Goal: Task Accomplishment & Management: Complete application form

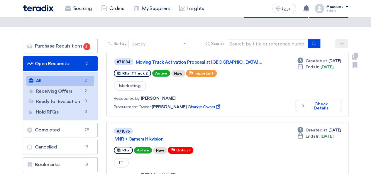
scroll to position [29, 0]
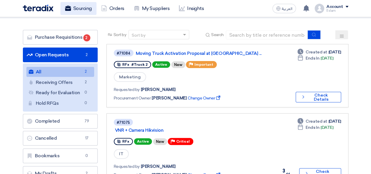
click at [73, 13] on link "Sourcing" at bounding box center [78, 8] width 36 height 13
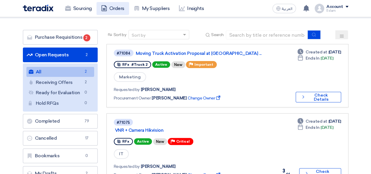
click at [117, 6] on link "Orders" at bounding box center [113, 8] width 33 height 13
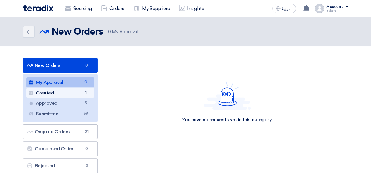
click at [81, 93] on link "Created Created 1" at bounding box center [60, 93] width 68 height 10
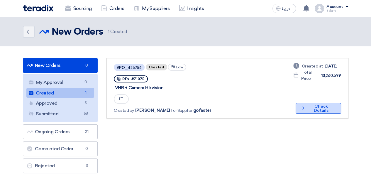
click at [305, 111] on button "Check details Check Details" at bounding box center [318, 108] width 45 height 11
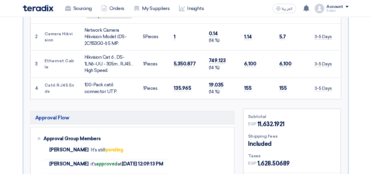
scroll to position [176, 0]
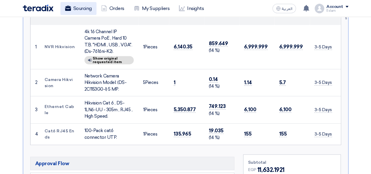
click at [72, 13] on link "Sourcing" at bounding box center [78, 8] width 36 height 13
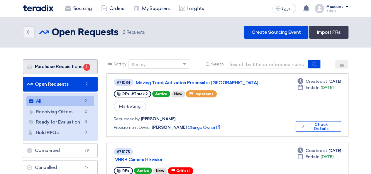
click at [54, 66] on link "Purchase Requisitions Purchase Requisitions 2" at bounding box center [60, 66] width 75 height 15
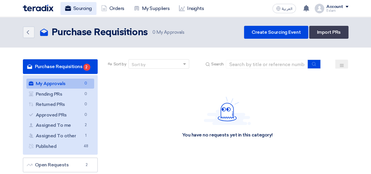
click at [85, 3] on link "Sourcing" at bounding box center [78, 8] width 36 height 13
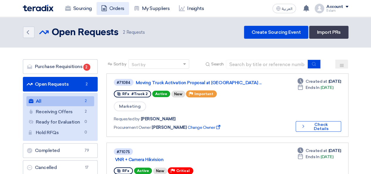
click at [112, 7] on link "Orders" at bounding box center [113, 8] width 33 height 13
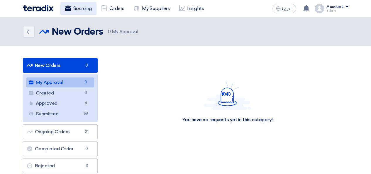
click at [84, 8] on link "Sourcing" at bounding box center [78, 8] width 36 height 13
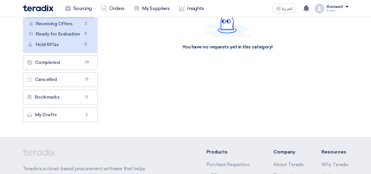
scroll to position [59, 0]
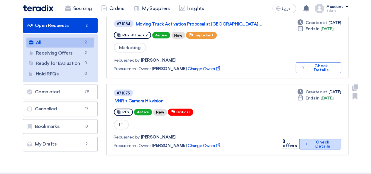
click at [322, 145] on button "Check details Check Details" at bounding box center [320, 144] width 42 height 11
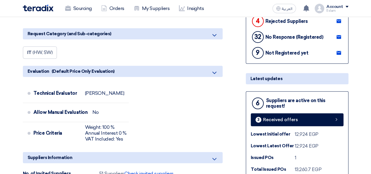
scroll to position [206, 0]
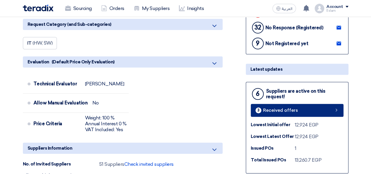
click at [281, 114] on link "3 Received offers" at bounding box center [297, 110] width 93 height 13
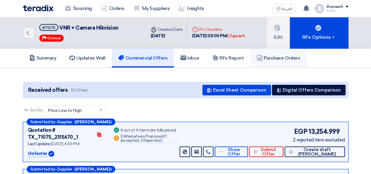
click at [269, 59] on h5 "Purchase Orders" at bounding box center [278, 58] width 43 height 6
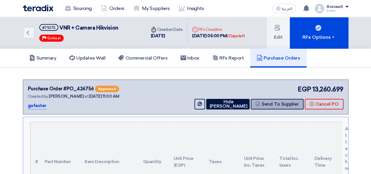
click at [268, 103] on button "Send To Supplier" at bounding box center [277, 104] width 53 height 11
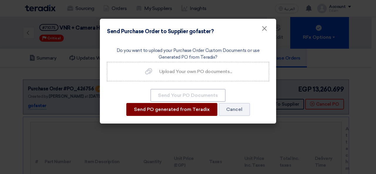
click at [167, 107] on button "Send PO generated from Teradix" at bounding box center [171, 109] width 91 height 13
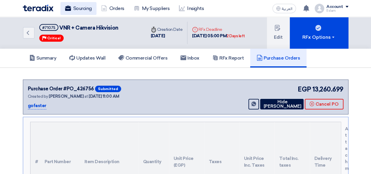
click at [83, 8] on link "Sourcing" at bounding box center [78, 8] width 36 height 13
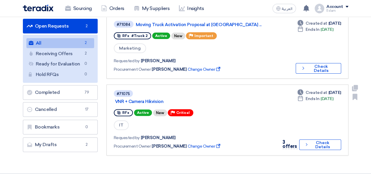
scroll to position [59, 0]
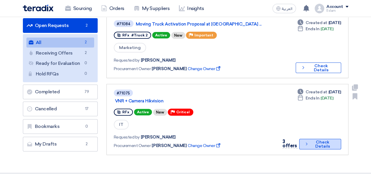
click at [310, 141] on button "Check details Check Details" at bounding box center [320, 144] width 42 height 11
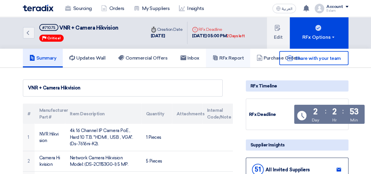
click at [234, 60] on h5 "RFx Report" at bounding box center [228, 58] width 31 height 6
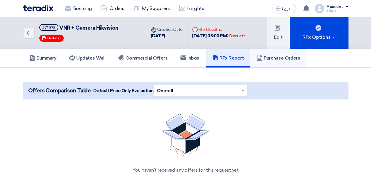
click at [293, 59] on h5 "Purchase Orders" at bounding box center [278, 58] width 43 height 6
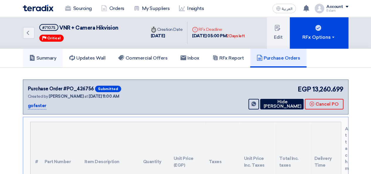
click at [59, 56] on link "Summary" at bounding box center [43, 58] width 40 height 19
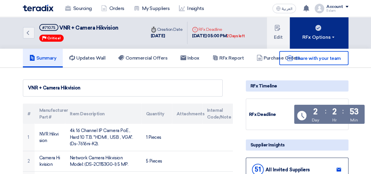
click at [318, 40] on div "RFx Options" at bounding box center [319, 37] width 33 height 7
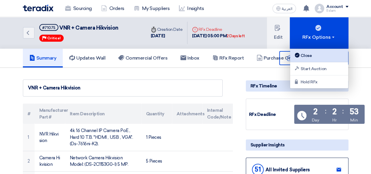
click at [310, 57] on div "Close" at bounding box center [319, 55] width 51 height 7
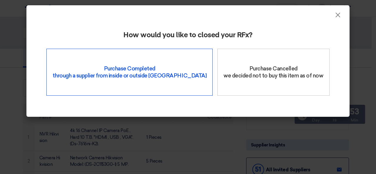
click at [144, 65] on div "Purchase Completed through a supplier from inside or outside Teradix" at bounding box center [129, 72] width 166 height 47
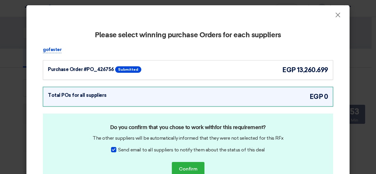
click at [251, 75] on div "Purchase Order #PO_426756 Submitted egp 13,260.699" at bounding box center [188, 70] width 290 height 20
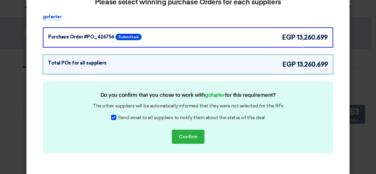
scroll to position [39, 0]
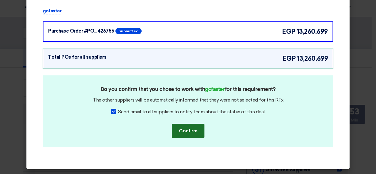
click at [196, 128] on button "Confirm" at bounding box center [188, 131] width 33 height 14
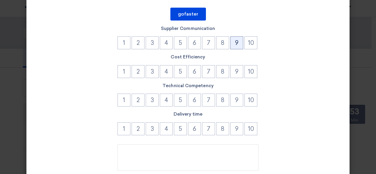
click at [236, 45] on button "9" at bounding box center [236, 42] width 13 height 13
click at [235, 65] on div "Cost Efficiency 1 2 3 4 5 6 7 8 9 10" at bounding box center [188, 67] width 290 height 26
click at [235, 68] on button "9" at bounding box center [236, 71] width 13 height 13
click at [235, 100] on button "9" at bounding box center [236, 100] width 13 height 13
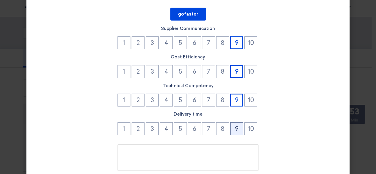
click at [233, 134] on button "9" at bounding box center [236, 128] width 13 height 13
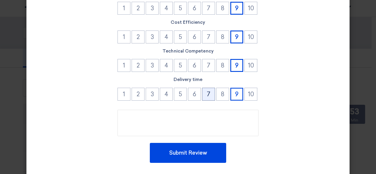
scroll to position [86, 0]
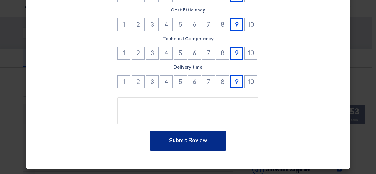
click at [188, 138] on button "Submit Review" at bounding box center [188, 141] width 76 height 20
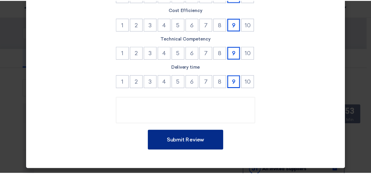
scroll to position [0, 0]
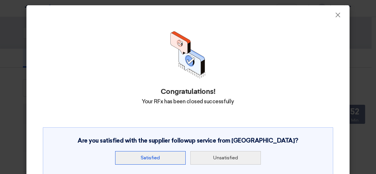
click at [145, 161] on button "Satisfied" at bounding box center [150, 158] width 70 height 14
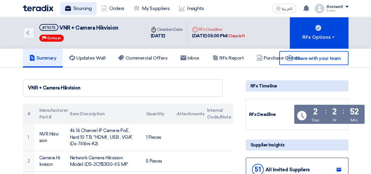
click at [85, 9] on link "Sourcing" at bounding box center [78, 8] width 36 height 13
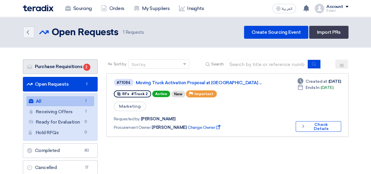
click at [75, 65] on link "Purchase Requisitions Purchase Requisitions 2" at bounding box center [60, 66] width 75 height 15
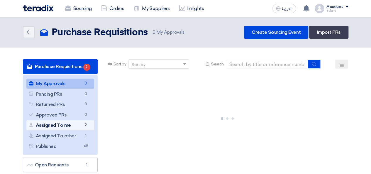
click at [77, 125] on link "Assigned To me Assigned To me 2" at bounding box center [60, 125] width 68 height 10
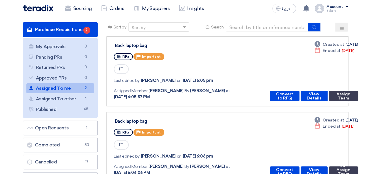
scroll to position [29, 0]
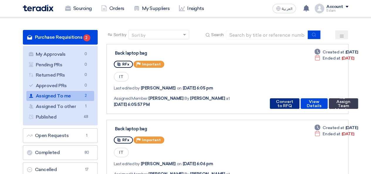
click at [287, 103] on button "Convert to RFQ" at bounding box center [285, 103] width 30 height 11
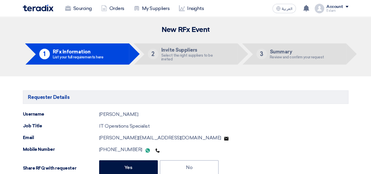
type input "[DATE]"
type input "05"
type input "00"
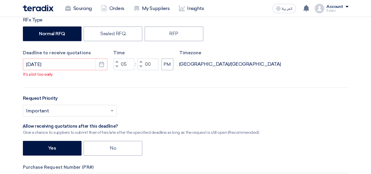
scroll to position [235, 0]
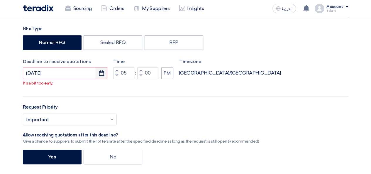
click at [102, 72] on icon "Pick a date" at bounding box center [102, 73] width 6 height 6
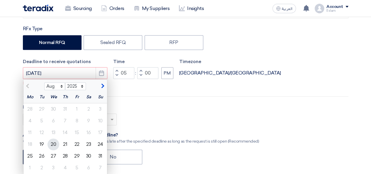
click at [53, 144] on div "20" at bounding box center [54, 145] width 12 height 12
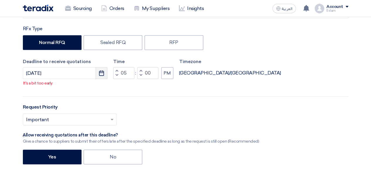
click at [105, 77] on button "Pick a date" at bounding box center [102, 73] width 12 height 12
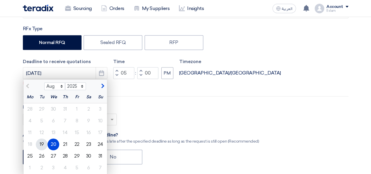
click at [39, 145] on div "19" at bounding box center [42, 145] width 12 height 12
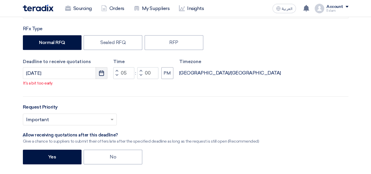
click at [104, 72] on use "button" at bounding box center [101, 72] width 5 height 5
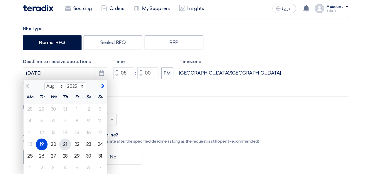
click at [66, 146] on div "21" at bounding box center [65, 145] width 12 height 12
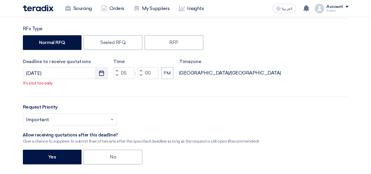
click at [105, 75] on button "Pick a date" at bounding box center [102, 73] width 12 height 12
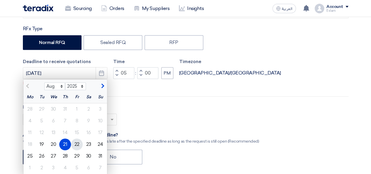
click at [73, 145] on div "22" at bounding box center [77, 145] width 12 height 12
type input "[DATE]"
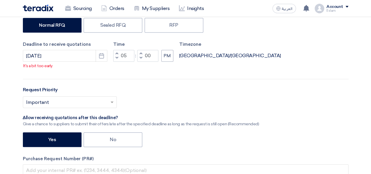
scroll to position [264, 0]
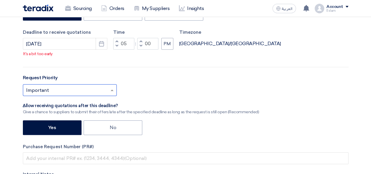
click at [93, 88] on input "text" at bounding box center [67, 91] width 82 height 10
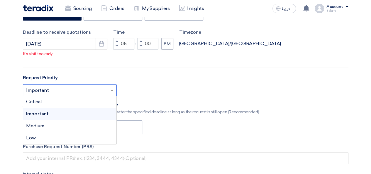
click at [93, 88] on input "text" at bounding box center [67, 91] width 82 height 10
click at [70, 100] on div "Critical" at bounding box center [69, 102] width 93 height 12
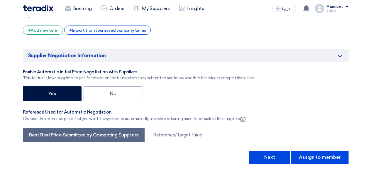
scroll to position [1145, 0]
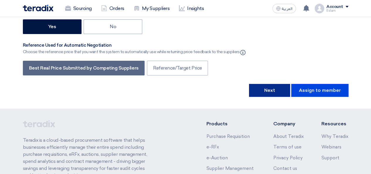
click at [280, 84] on button "Next" at bounding box center [269, 90] width 41 height 13
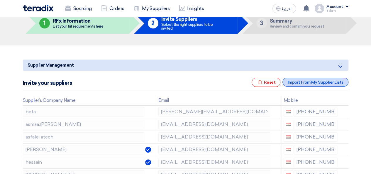
scroll to position [29, 0]
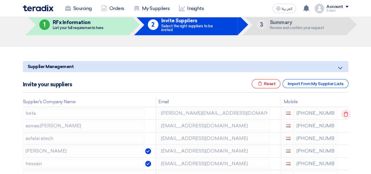
click at [345, 113] on icon at bounding box center [346, 114] width 10 height 10
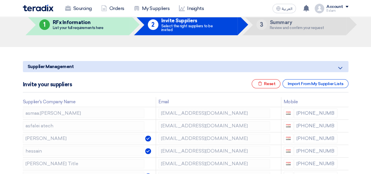
click at [0, 0] on icon at bounding box center [0, 0] width 0 height 0
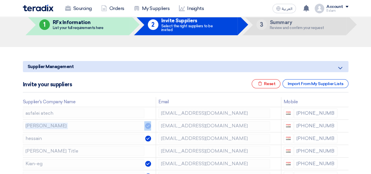
click at [0, 0] on icon at bounding box center [0, 0] width 0 height 0
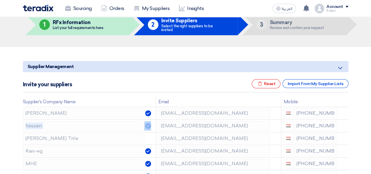
click at [0, 0] on icon at bounding box center [0, 0] width 0 height 0
click at [345, 120] on td at bounding box center [344, 126] width 9 height 13
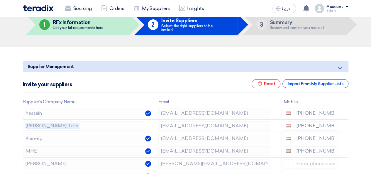
click at [0, 0] on icon at bounding box center [0, 0] width 0 height 0
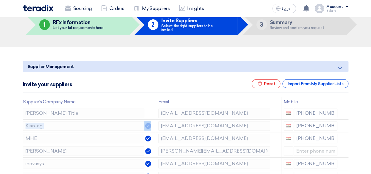
click at [0, 0] on icon at bounding box center [0, 0] width 0 height 0
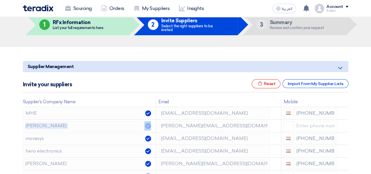
click at [0, 0] on icon at bounding box center [0, 0] width 0 height 0
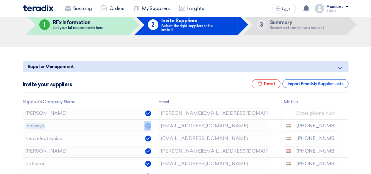
click at [0, 0] on icon at bounding box center [0, 0] width 0 height 0
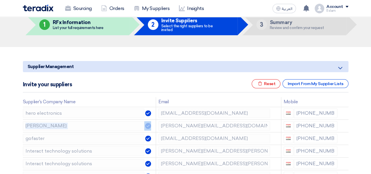
click at [0, 0] on icon at bounding box center [0, 0] width 0 height 0
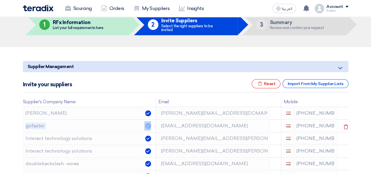
click at [0, 0] on icon at bounding box center [0, 0] width 0 height 0
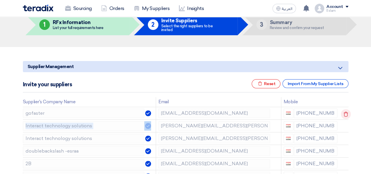
click at [344, 113] on icon at bounding box center [346, 114] width 10 height 10
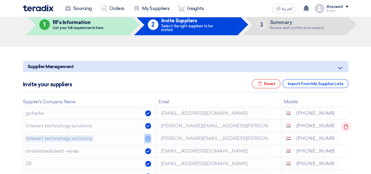
click at [344, 122] on icon at bounding box center [346, 127] width 10 height 10
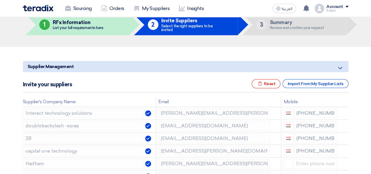
click at [0, 0] on use at bounding box center [0, 0] width 0 height 0
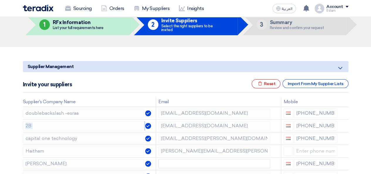
click at [0, 0] on use at bounding box center [0, 0] width 0 height 0
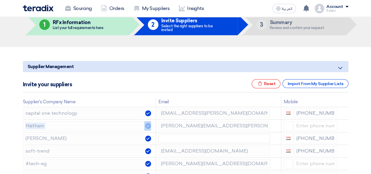
click at [0, 0] on use at bounding box center [0, 0] width 0 height 0
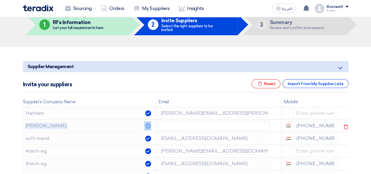
click at [0, 0] on use at bounding box center [0, 0] width 0 height 0
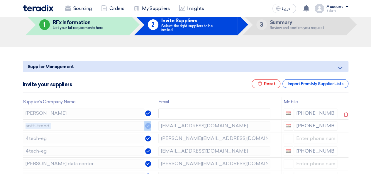
click at [344, 113] on use at bounding box center [346, 114] width 4 height 5
click at [0, 0] on use at bounding box center [0, 0] width 0 height 0
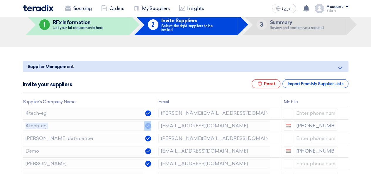
click at [0, 0] on use at bounding box center [0, 0] width 0 height 0
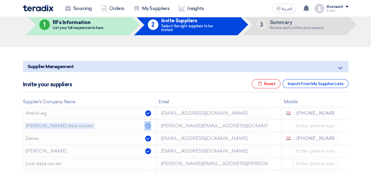
click at [0, 0] on use at bounding box center [0, 0] width 0 height 0
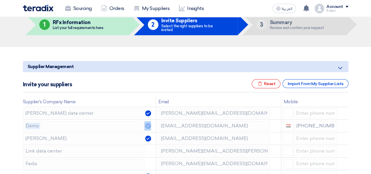
click at [0, 0] on use at bounding box center [0, 0] width 0 height 0
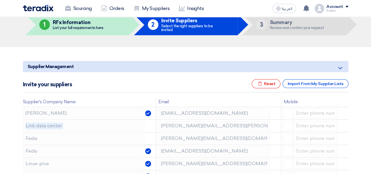
click at [0, 0] on use at bounding box center [0, 0] width 0 height 0
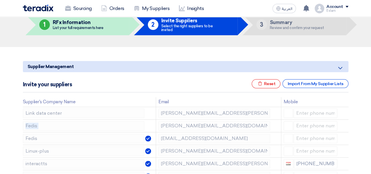
click at [0, 0] on use at bounding box center [0, 0] width 0 height 0
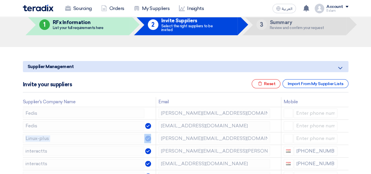
click at [0, 0] on use at bounding box center [0, 0] width 0 height 0
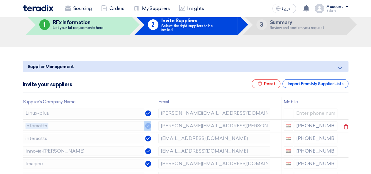
click at [0, 0] on use at bounding box center [0, 0] width 0 height 0
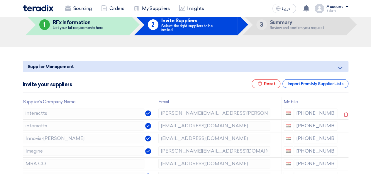
click at [344, 114] on use at bounding box center [346, 114] width 4 height 5
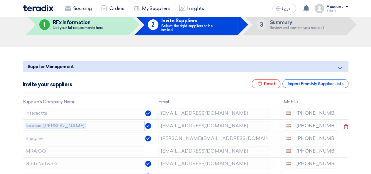
click at [0, 0] on use at bounding box center [0, 0] width 0 height 0
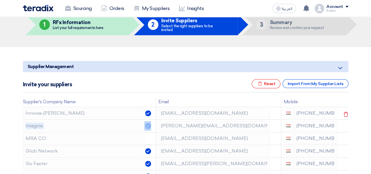
click at [344, 114] on use at bounding box center [346, 114] width 4 height 5
click at [0, 0] on use at bounding box center [0, 0] width 0 height 0
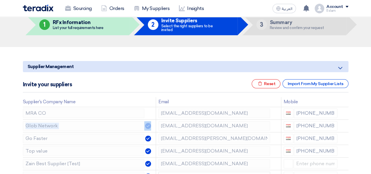
click at [0, 0] on use at bounding box center [0, 0] width 0 height 0
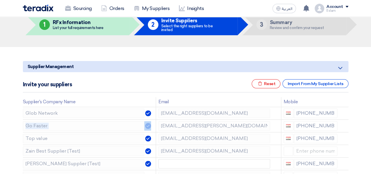
click at [0, 0] on use at bounding box center [0, 0] width 0 height 0
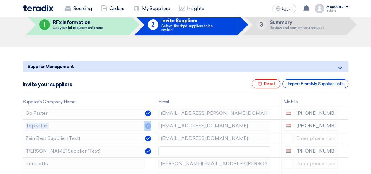
click at [0, 0] on use at bounding box center [0, 0] width 0 height 0
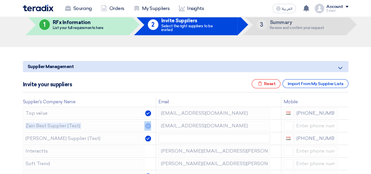
click at [0, 0] on use at bounding box center [0, 0] width 0 height 0
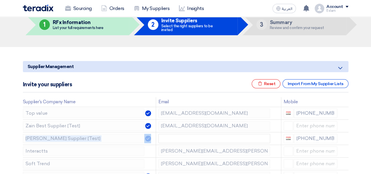
click at [0, 0] on use at bounding box center [0, 0] width 0 height 0
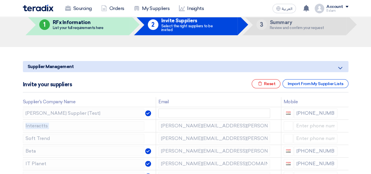
click at [0, 0] on use at bounding box center [0, 0] width 0 height 0
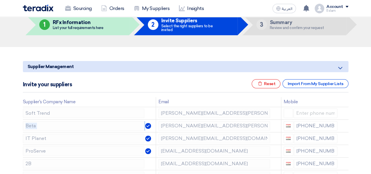
click at [0, 0] on use at bounding box center [0, 0] width 0 height 0
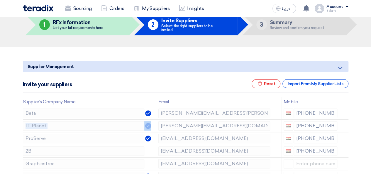
click at [0, 0] on use at bounding box center [0, 0] width 0 height 0
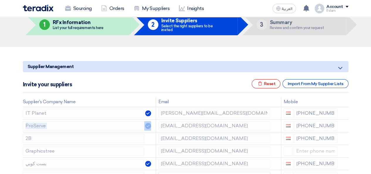
click at [0, 0] on use at bounding box center [0, 0] width 0 height 0
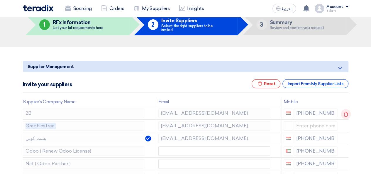
click at [344, 114] on use at bounding box center [346, 114] width 4 height 5
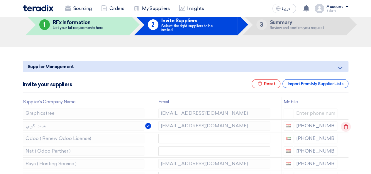
click at [0, 0] on use at bounding box center [0, 0] width 0 height 0
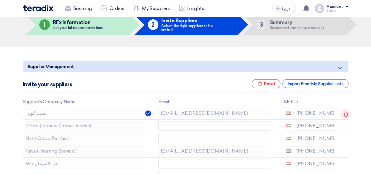
click at [344, 115] on use at bounding box center [346, 114] width 4 height 5
click at [0, 0] on use at bounding box center [0, 0] width 0 height 0
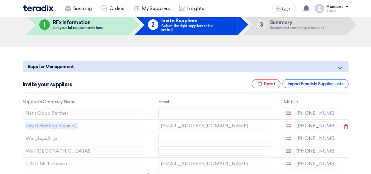
click at [0, 0] on use at bounding box center [0, 0] width 0 height 0
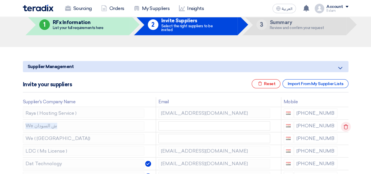
click at [0, 0] on use at bounding box center [0, 0] width 0 height 0
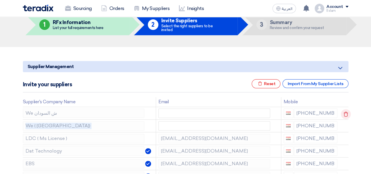
click at [344, 114] on use at bounding box center [346, 114] width 4 height 5
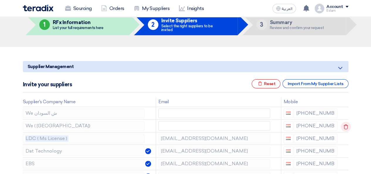
click at [344, 124] on use at bounding box center [346, 126] width 4 height 5
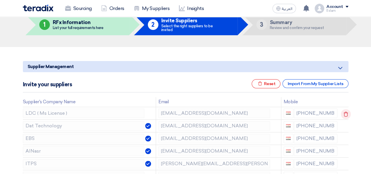
click at [344, 114] on icon at bounding box center [346, 114] width 10 height 10
click at [0, 0] on icon at bounding box center [0, 0] width 0 height 0
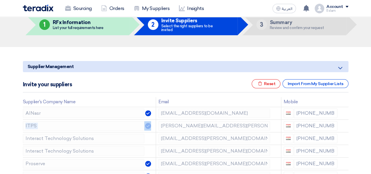
click at [0, 0] on icon at bounding box center [0, 0] width 0 height 0
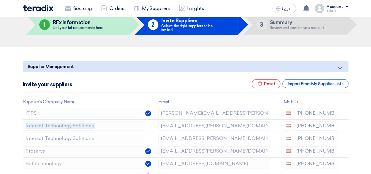
click at [0, 0] on icon at bounding box center [0, 0] width 0 height 0
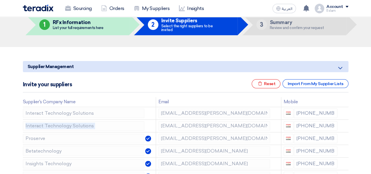
click at [0, 0] on icon at bounding box center [0, 0] width 0 height 0
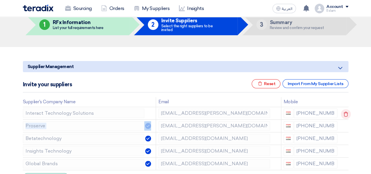
click at [344, 115] on icon at bounding box center [346, 114] width 10 height 10
click at [344, 122] on icon at bounding box center [346, 127] width 10 height 10
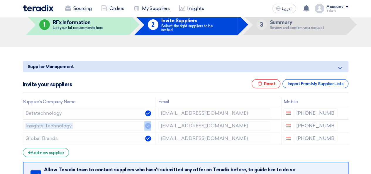
click at [0, 0] on icon at bounding box center [0, 0] width 0 height 0
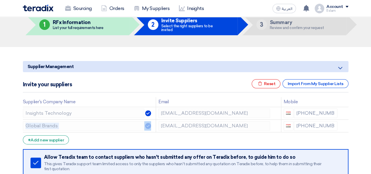
click at [0, 0] on icon at bounding box center [0, 0] width 0 height 0
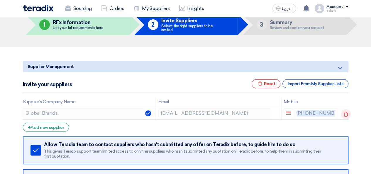
click at [344, 115] on icon at bounding box center [346, 114] width 10 height 10
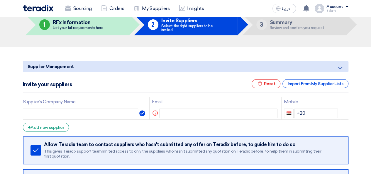
click at [0, 0] on use at bounding box center [0, 0] width 0 height 0
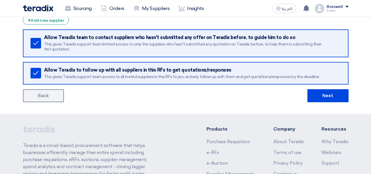
scroll to position [147, 0]
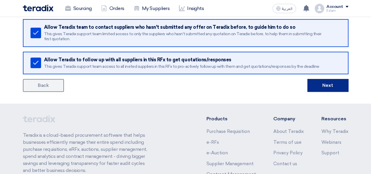
click at [327, 85] on button "Next" at bounding box center [328, 85] width 41 height 13
click at [328, 84] on button "Next" at bounding box center [328, 85] width 41 height 13
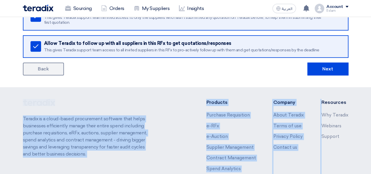
click at [329, 83] on app-shell "Sourcing Orders My Suppliers Insights العربية ع You have a new offer for 'VNR +…" at bounding box center [185, 37] width 371 height 366
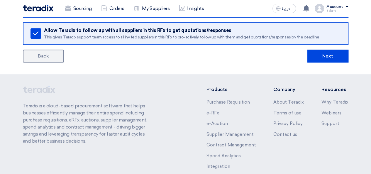
click at [329, 83] on footer "Teradix is a cloud-based procurement software that helps businesses efficiently…" at bounding box center [185, 140] width 371 height 133
click at [320, 58] on button "Next" at bounding box center [328, 56] width 41 height 13
click at [321, 55] on button "Next" at bounding box center [328, 56] width 41 height 13
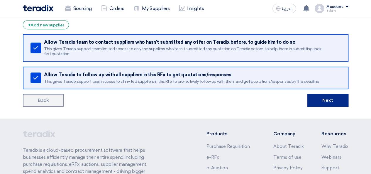
scroll to position [88, 0]
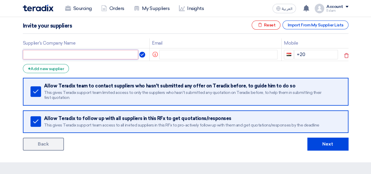
click at [100, 55] on input "text" at bounding box center [81, 54] width 116 height 9
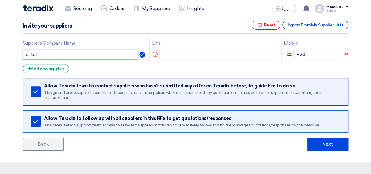
drag, startPoint x: 33, startPoint y: 53, endPoint x: 28, endPoint y: 55, distance: 5.1
click at [21, 53] on div "Supplier Management Minimize/Maximize Category Invite your suppliers Excel file…" at bounding box center [185, 75] width 335 height 151
paste input "B.Te"
type input "[DOMAIN_NAME]"
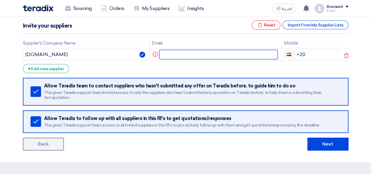
click at [203, 53] on input "text" at bounding box center [218, 54] width 118 height 9
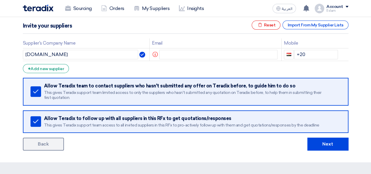
click at [329, 151] on section "Supplier Management Minimize/Maximize Category Invite your suppliers Excel file…" at bounding box center [185, 75] width 371 height 174
click at [329, 145] on button "Next" at bounding box center [328, 144] width 41 height 13
click at [327, 145] on button "Next" at bounding box center [328, 144] width 41 height 13
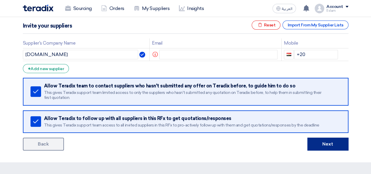
click at [344, 147] on button "Next" at bounding box center [328, 144] width 41 height 13
click at [337, 149] on button "Next" at bounding box center [328, 144] width 41 height 13
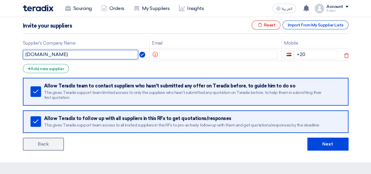
drag, startPoint x: 42, startPoint y: 54, endPoint x: 23, endPoint y: 52, distance: 19.2
click at [20, 51] on div "Supplier Management Minimize/Maximize Category Invite your suppliers Excel file…" at bounding box center [185, 75] width 335 height 151
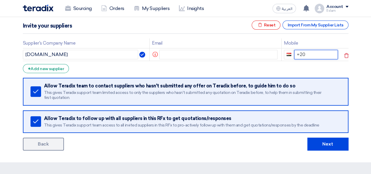
click at [309, 54] on input "+20" at bounding box center [317, 54] width 44 height 9
click at [311, 55] on input "[PHONE_NUMBER]" at bounding box center [317, 54] width 44 height 9
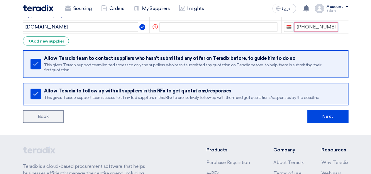
scroll to position [117, 0]
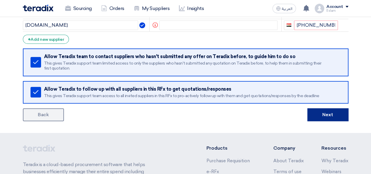
click at [326, 112] on button "Next" at bounding box center [328, 114] width 41 height 13
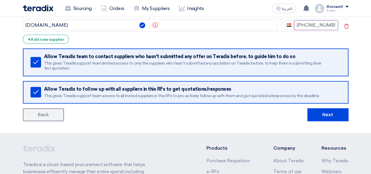
drag, startPoint x: 305, startPoint y: 25, endPoint x: 297, endPoint y: 26, distance: 7.9
click at [297, 26] on input "[PHONE_NUMBER]" at bounding box center [317, 25] width 44 height 9
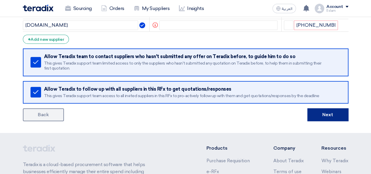
click at [331, 112] on button "Next" at bounding box center [328, 114] width 41 height 13
click at [333, 112] on button "Next" at bounding box center [328, 114] width 41 height 13
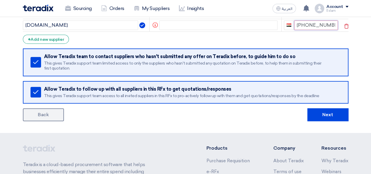
click at [298, 25] on input "[PHONE_NUMBER]" at bounding box center [317, 25] width 44 height 9
drag, startPoint x: 312, startPoint y: 26, endPoint x: 297, endPoint y: 27, distance: 15.3
click at [297, 27] on input "[PHONE_NUMBER]" at bounding box center [317, 25] width 44 height 9
click at [314, 26] on input "[PHONE_NUMBER]" at bounding box center [317, 25] width 44 height 9
drag, startPoint x: 311, startPoint y: 25, endPoint x: 294, endPoint y: 26, distance: 16.8
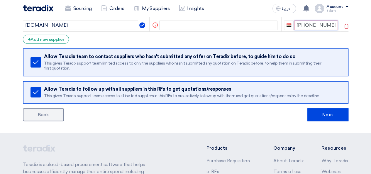
click at [295, 26] on input "[PHONE_NUMBER]" at bounding box center [317, 25] width 44 height 9
type input "19966"
click at [308, 108] on button "Next" at bounding box center [328, 114] width 41 height 13
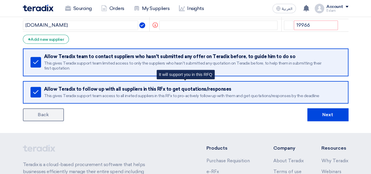
click at [221, 100] on div "Remove service Allow Teradix to follow up with all suppliers in this RFx to get…" at bounding box center [186, 92] width 326 height 23
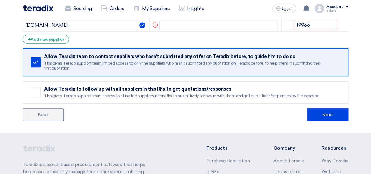
click at [231, 117] on div "Back Next" at bounding box center [186, 114] width 326 height 13
click at [338, 115] on button "Next" at bounding box center [328, 114] width 41 height 13
click at [321, 21] on input "19966" at bounding box center [316, 25] width 44 height 9
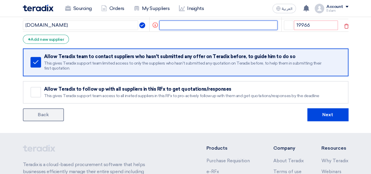
click at [257, 24] on input "text" at bounding box center [218, 25] width 118 height 9
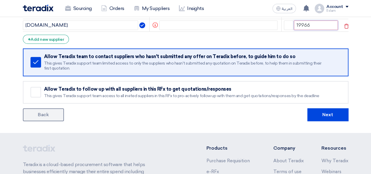
click at [306, 23] on input "19966" at bounding box center [316, 25] width 44 height 9
drag, startPoint x: 312, startPoint y: 23, endPoint x: 291, endPoint y: 25, distance: 21.5
click at [291, 25] on div "19966" at bounding box center [311, 25] width 54 height 9
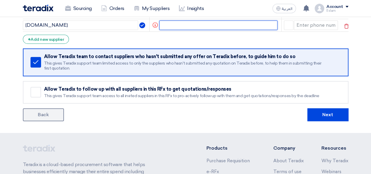
click at [231, 25] on input "text" at bounding box center [218, 25] width 118 height 9
click at [184, 25] on input "text" at bounding box center [218, 25] width 118 height 9
paste input "[EMAIL_ADDRESS][DOMAIN_NAME]"
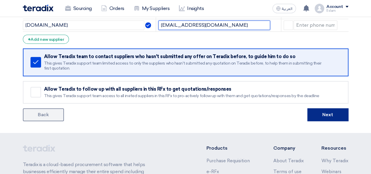
type input "[EMAIL_ADDRESS][DOMAIN_NAME]"
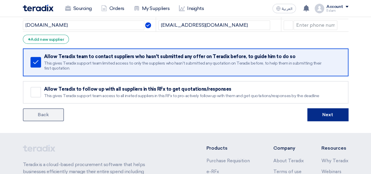
click at [321, 112] on button "Next" at bounding box center [328, 114] width 41 height 13
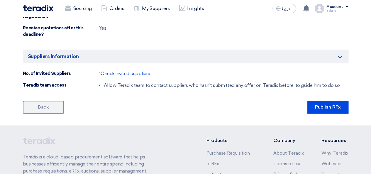
scroll to position [434, 0]
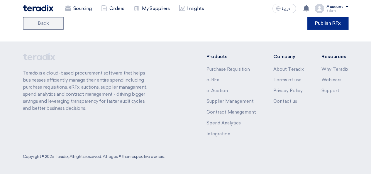
click at [324, 24] on button "Publish RFx" at bounding box center [328, 23] width 41 height 13
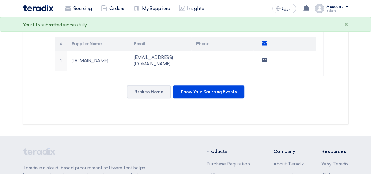
scroll to position [206, 0]
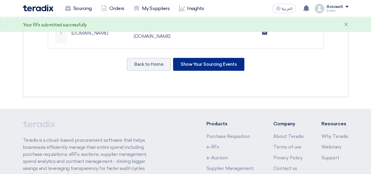
click at [185, 66] on div "Show Your Sourcing Events" at bounding box center [208, 64] width 71 height 13
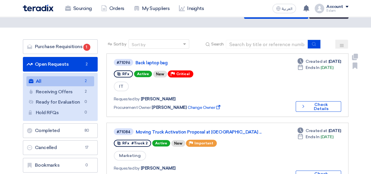
scroll to position [29, 0]
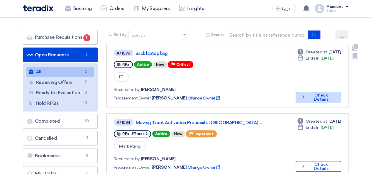
click at [305, 98] on icon "Check details" at bounding box center [303, 97] width 5 height 6
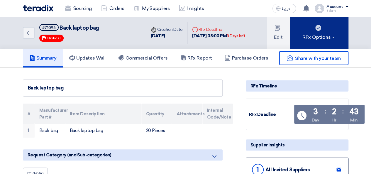
click at [320, 35] on div "RFx Options" at bounding box center [319, 37] width 33 height 7
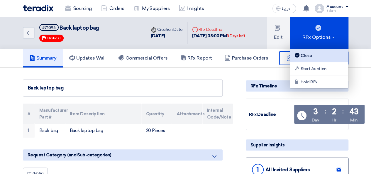
click at [309, 52] on div "Close" at bounding box center [319, 55] width 51 height 7
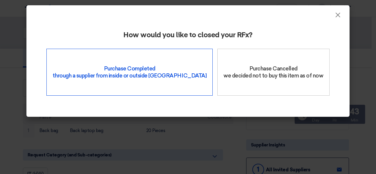
click at [139, 70] on div "Purchase Completed through a supplier from inside or outside Teradix" at bounding box center [129, 72] width 166 height 47
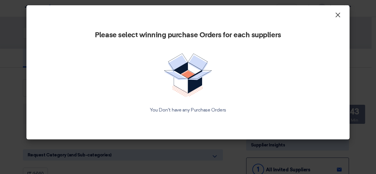
click at [336, 15] on span "×" at bounding box center [338, 17] width 6 height 12
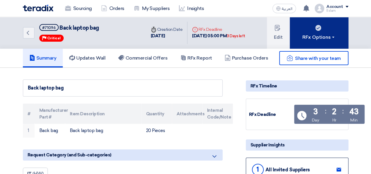
click at [312, 41] on button "RFx Options" at bounding box center [319, 33] width 59 height 32
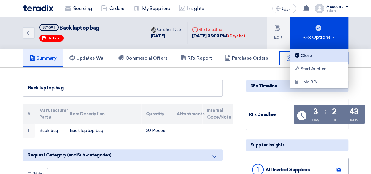
click at [317, 54] on div "Close" at bounding box center [319, 55] width 51 height 7
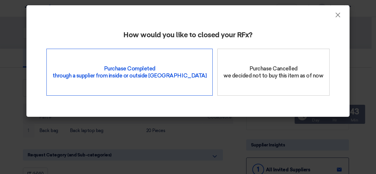
click at [169, 61] on div "Purchase Completed through a supplier from inside or outside Teradix" at bounding box center [129, 72] width 166 height 47
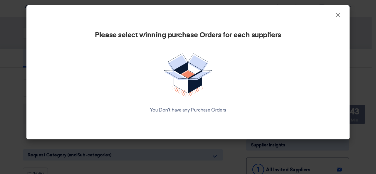
click at [182, 107] on div "You Don't have any Purchase Orders" at bounding box center [188, 110] width 276 height 7
click at [338, 15] on span "×" at bounding box center [338, 17] width 6 height 12
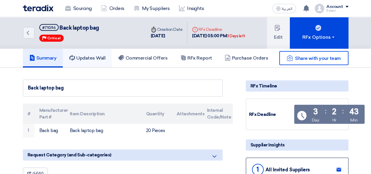
click at [76, 62] on link "Updates Wall" at bounding box center [87, 58] width 49 height 19
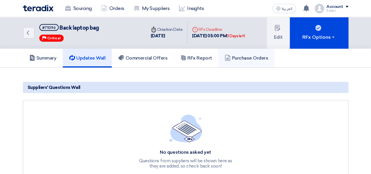
click at [224, 55] on link "Purchase Orders" at bounding box center [246, 58] width 56 height 19
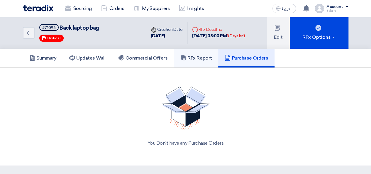
click at [181, 55] on link "RFx Report" at bounding box center [196, 58] width 44 height 19
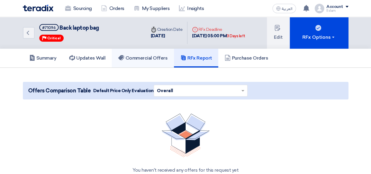
click at [126, 57] on h5 "Commercial Offers" at bounding box center [142, 58] width 49 height 6
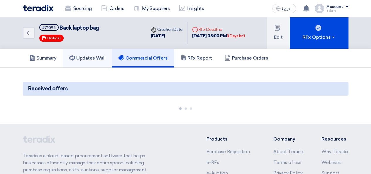
click at [89, 58] on h5 "Updates Wall" at bounding box center [87, 58] width 36 height 6
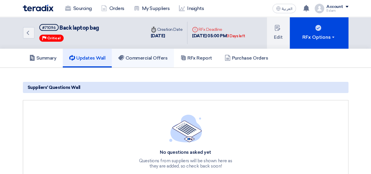
click at [143, 56] on h5 "Commercial Offers" at bounding box center [142, 58] width 49 height 6
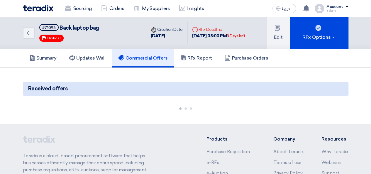
click at [145, 64] on link "Commercial Offers" at bounding box center [143, 58] width 62 height 19
click at [98, 63] on link "Updates Wall" at bounding box center [87, 58] width 49 height 19
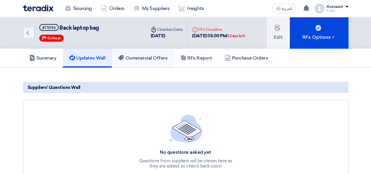
click at [134, 60] on h5 "Commercial Offers" at bounding box center [142, 58] width 49 height 6
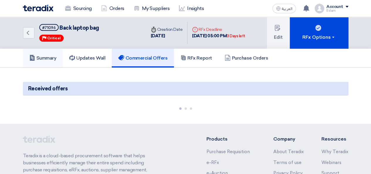
click at [50, 57] on h5 "Summary" at bounding box center [42, 58] width 27 height 6
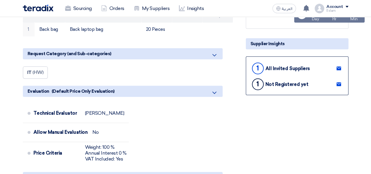
scroll to position [88, 0]
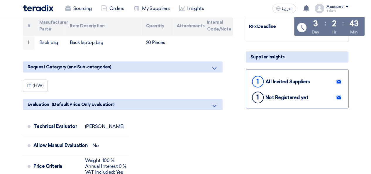
click at [257, 96] on div "1" at bounding box center [258, 98] width 12 height 12
click at [280, 79] on div "All Invited Suppliers" at bounding box center [288, 82] width 45 height 6
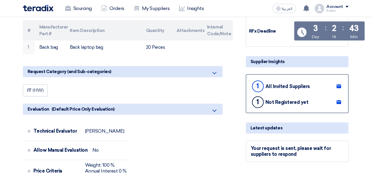
scroll to position [0, 0]
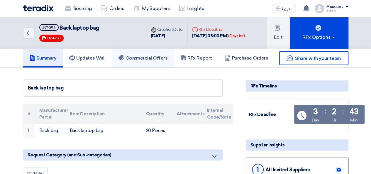
click at [133, 62] on link "Commercial Offers" at bounding box center [143, 58] width 62 height 19
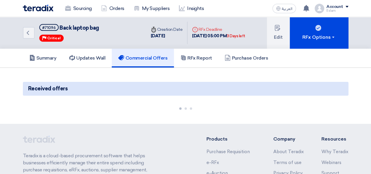
click at [150, 63] on link "Commercial Offers" at bounding box center [143, 58] width 62 height 19
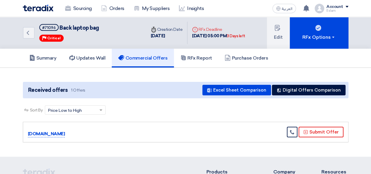
click at [150, 63] on link "Commercial Offers" at bounding box center [143, 58] width 62 height 19
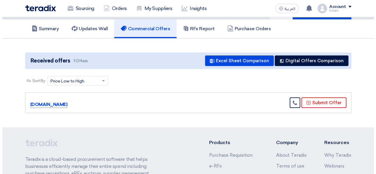
scroll to position [59, 0]
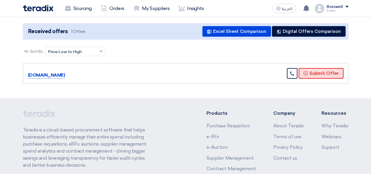
click at [320, 76] on button "Submit Offer" at bounding box center [321, 73] width 45 height 11
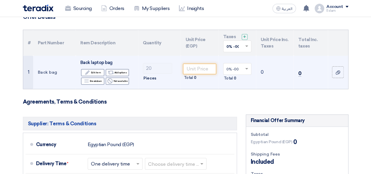
scroll to position [59, 0]
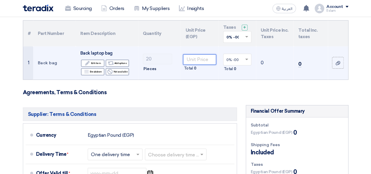
click at [198, 60] on input "number" at bounding box center [199, 59] width 33 height 11
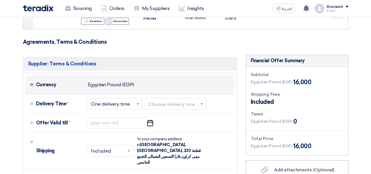
scroll to position [117, 0]
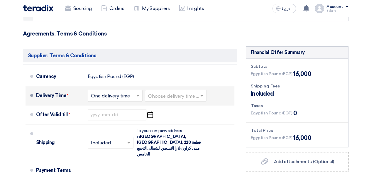
type input "800"
click at [201, 95] on span at bounding box center [202, 96] width 7 height 6
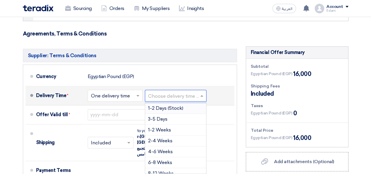
click at [161, 107] on span "1-2 Days (Stock)" at bounding box center [165, 108] width 35 height 6
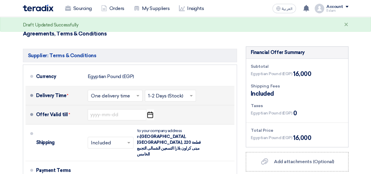
click at [149, 114] on use "button" at bounding box center [150, 115] width 6 height 6
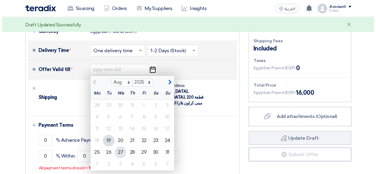
scroll to position [176, 0]
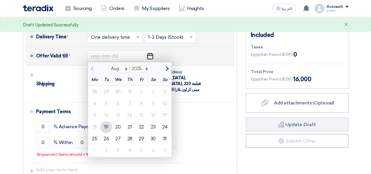
click at [110, 125] on div "19" at bounding box center [106, 127] width 12 height 12
type input "[DATE]"
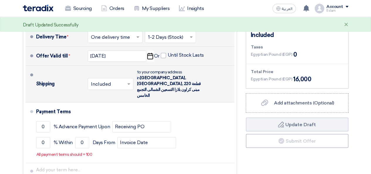
click at [129, 81] on span at bounding box center [129, 84] width 7 height 6
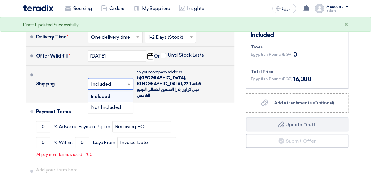
click at [115, 91] on div "Included" at bounding box center [110, 96] width 45 height 11
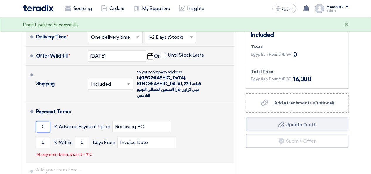
click at [47, 121] on input "0" at bounding box center [43, 126] width 14 height 11
click at [119, 121] on input "Receiving PO" at bounding box center [141, 126] width 59 height 11
click at [48, 121] on input "01" at bounding box center [43, 126] width 14 height 11
drag, startPoint x: 48, startPoint y: 115, endPoint x: 40, endPoint y: 115, distance: 7.7
click at [40, 121] on input "01" at bounding box center [43, 126] width 14 height 11
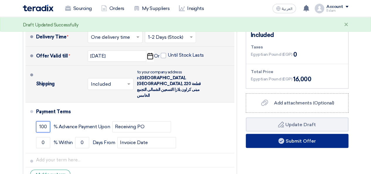
type input "100"
click at [284, 140] on use at bounding box center [282, 141] width 6 height 6
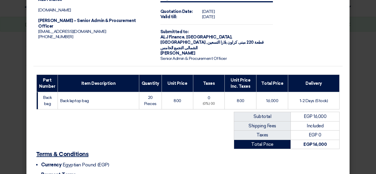
scroll to position [80, 0]
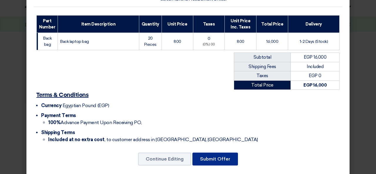
click at [214, 158] on button "Submit Offer" at bounding box center [215, 159] width 46 height 13
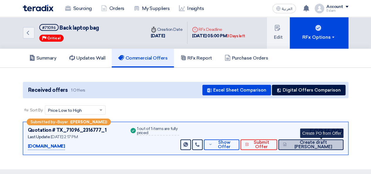
click at [312, 146] on span "Create draft [PERSON_NAME]" at bounding box center [313, 144] width 51 height 9
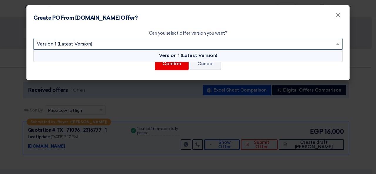
click at [205, 42] on input "text" at bounding box center [185, 45] width 297 height 10
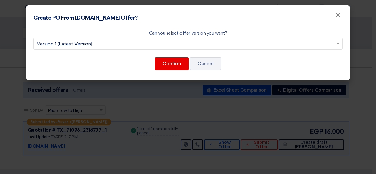
click at [165, 88] on modal-container "Create PO From [DOMAIN_NAME] Offer? × Can you select offer version you want? Se…" at bounding box center [188, 87] width 376 height 174
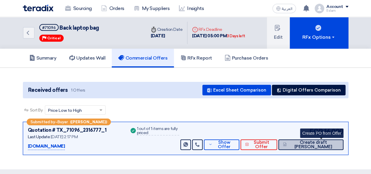
click at [327, 147] on span "Create draft [PERSON_NAME]" at bounding box center [313, 144] width 51 height 9
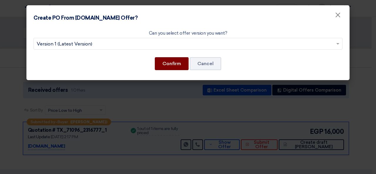
click at [170, 64] on button "Confirm" at bounding box center [172, 63] width 34 height 13
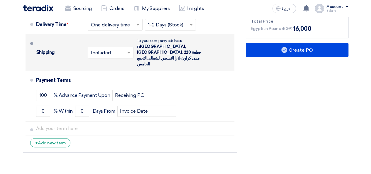
scroll to position [235, 0]
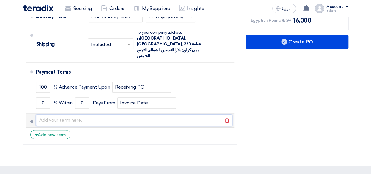
click at [58, 115] on input "text" at bounding box center [134, 120] width 196 height 11
paste input "Buy with Orange points"
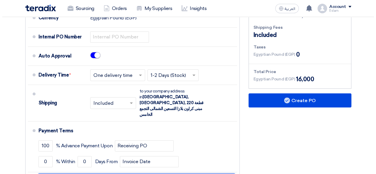
scroll to position [147, 0]
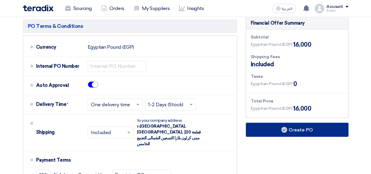
type input "Buy with Orange points"
click at [318, 124] on button "Create PO" at bounding box center [297, 130] width 103 height 14
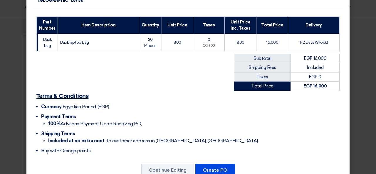
scroll to position [118, 0]
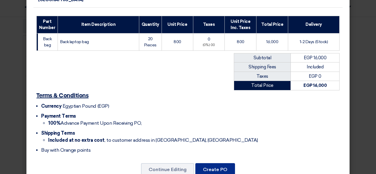
click at [223, 163] on button "Create PO" at bounding box center [215, 169] width 40 height 13
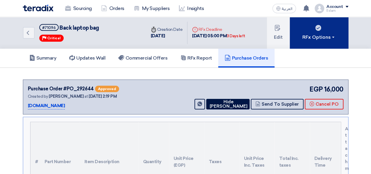
click at [330, 39] on div "RFx Options" at bounding box center [319, 37] width 33 height 7
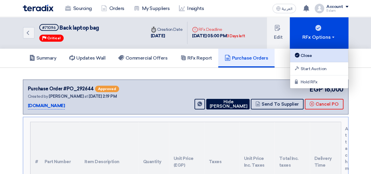
click at [307, 59] on link "Close" at bounding box center [319, 55] width 58 height 13
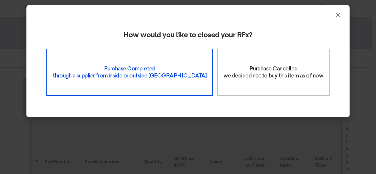
click at [103, 78] on div "Purchase Completed through a supplier from inside or outside Teradix" at bounding box center [129, 72] width 166 height 47
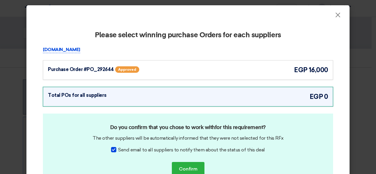
click at [201, 83] on div "[DOMAIN_NAME] Purchase Order #PO_292644 Approved egp 16,000" at bounding box center [187, 117] width 299 height 142
click at [193, 76] on div "Purchase Order #PO_292644 Approved egp 16,000" at bounding box center [188, 70] width 290 height 20
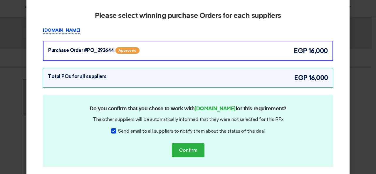
scroll to position [39, 0]
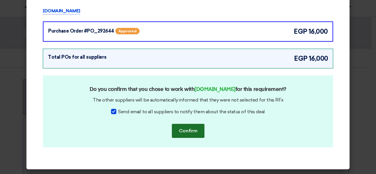
click at [191, 135] on button "Confirm" at bounding box center [188, 131] width 33 height 14
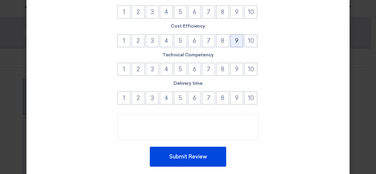
scroll to position [56, 0]
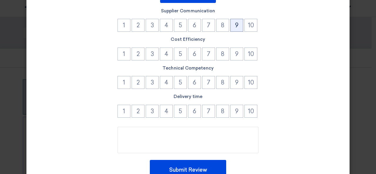
click at [235, 26] on button "9" at bounding box center [236, 25] width 13 height 13
click at [233, 54] on button "9" at bounding box center [236, 54] width 13 height 13
click at [235, 85] on button "9" at bounding box center [236, 82] width 13 height 13
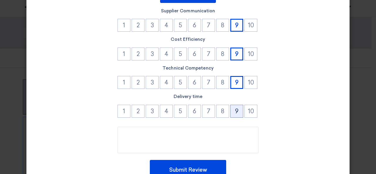
click at [236, 116] on button "9" at bounding box center [236, 111] width 13 height 13
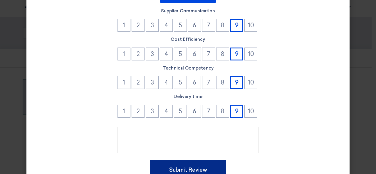
click at [201, 170] on button "Submit Review" at bounding box center [188, 170] width 76 height 20
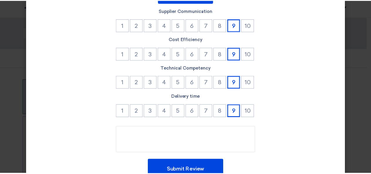
scroll to position [33, 0]
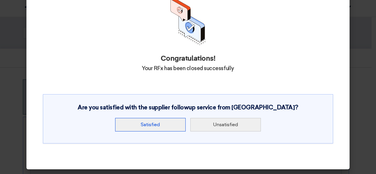
click at [156, 120] on button "Satisfied" at bounding box center [150, 125] width 70 height 14
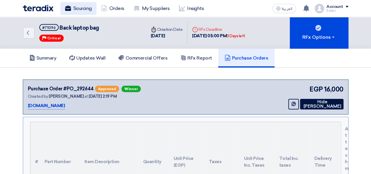
click at [72, 11] on link "Sourcing" at bounding box center [78, 8] width 36 height 13
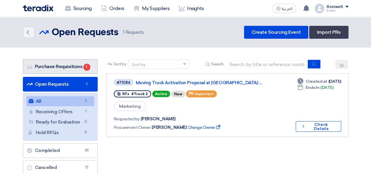
click at [44, 61] on link "Purchase Requisitions Purchase Requisitions 1" at bounding box center [60, 66] width 75 height 15
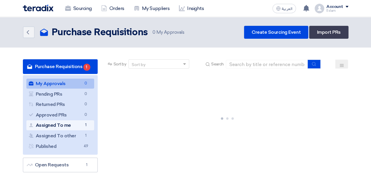
click at [78, 124] on link "Assigned To me Assigned To me 1" at bounding box center [60, 125] width 68 height 10
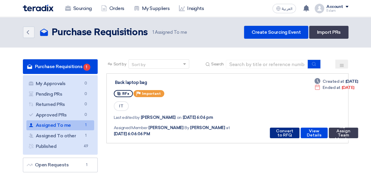
click at [285, 132] on button "Convert to RFQ" at bounding box center [285, 133] width 30 height 11
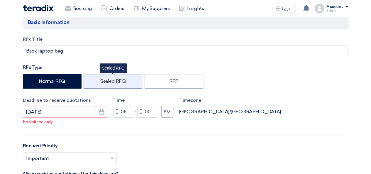
scroll to position [206, 0]
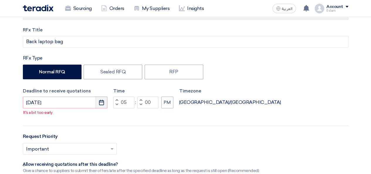
click at [103, 102] on icon "Pick a date" at bounding box center [102, 103] width 6 height 6
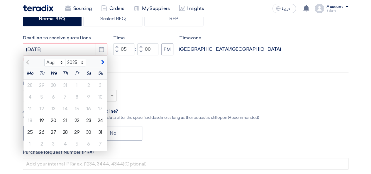
scroll to position [264, 0]
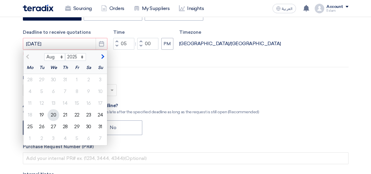
click at [55, 116] on div "20" at bounding box center [54, 115] width 12 height 12
type input "[DATE]"
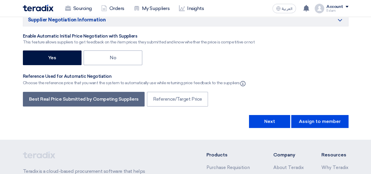
scroll to position [1116, 0]
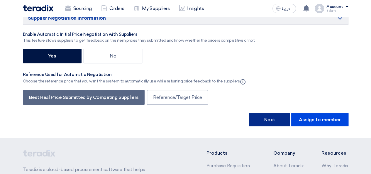
click at [285, 113] on button "Next" at bounding box center [269, 119] width 41 height 13
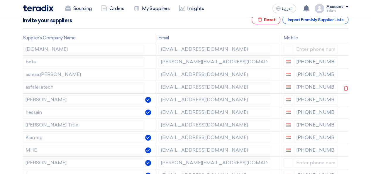
scroll to position [88, 0]
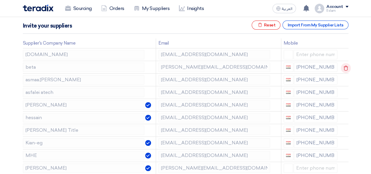
click at [345, 68] on icon at bounding box center [346, 68] width 10 height 10
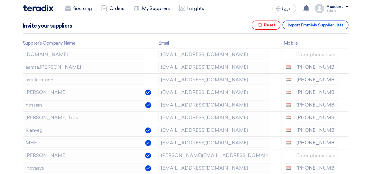
click at [0, 0] on icon at bounding box center [0, 0] width 0 height 0
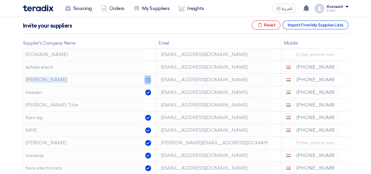
click at [0, 0] on icon at bounding box center [0, 0] width 0 height 0
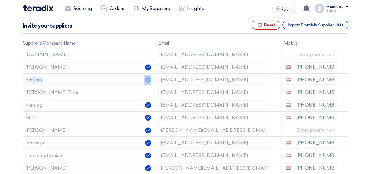
click at [0, 0] on icon at bounding box center [0, 0] width 0 height 0
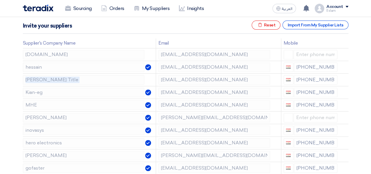
click at [0, 0] on icon at bounding box center [0, 0] width 0 height 0
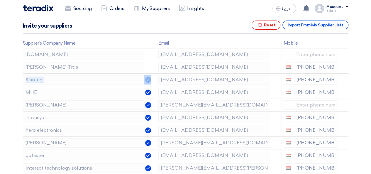
click at [0, 0] on icon at bounding box center [0, 0] width 0 height 0
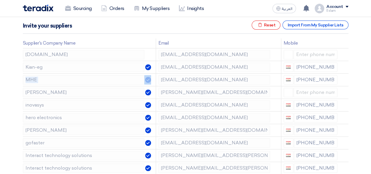
click at [0, 0] on icon at bounding box center [0, 0] width 0 height 0
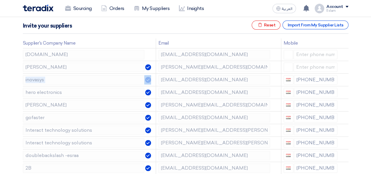
click at [0, 0] on icon at bounding box center [0, 0] width 0 height 0
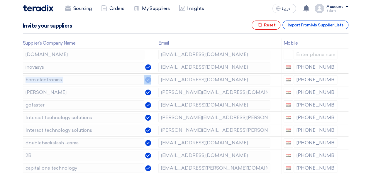
click at [0, 0] on icon at bounding box center [0, 0] width 0 height 0
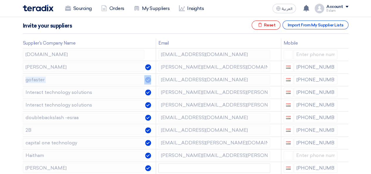
click at [0, 0] on icon at bounding box center [0, 0] width 0 height 0
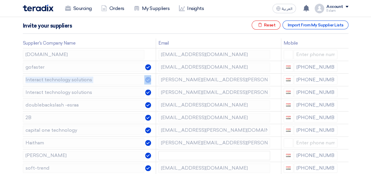
click at [0, 0] on icon at bounding box center [0, 0] width 0 height 0
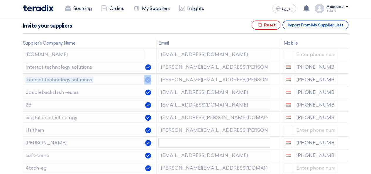
click at [0, 0] on icon at bounding box center [0, 0] width 0 height 0
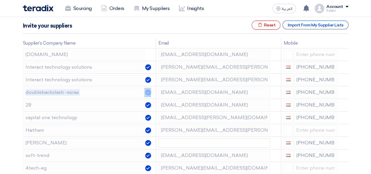
click at [0, 0] on icon at bounding box center [0, 0] width 0 height 0
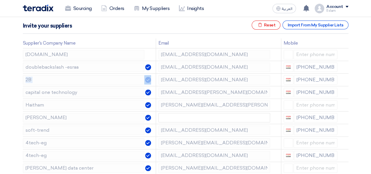
click at [0, 0] on icon at bounding box center [0, 0] width 0 height 0
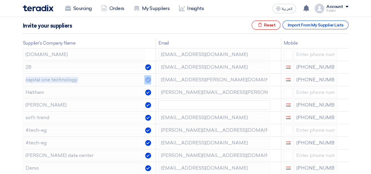
click at [0, 0] on icon at bounding box center [0, 0] width 0 height 0
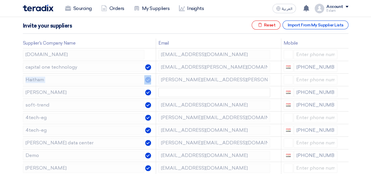
click at [0, 0] on icon at bounding box center [0, 0] width 0 height 0
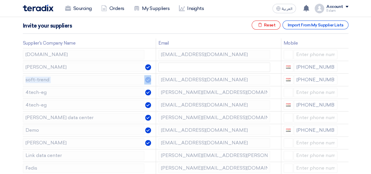
click at [0, 0] on icon at bounding box center [0, 0] width 0 height 0
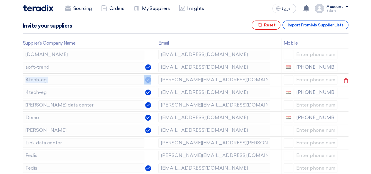
click at [0, 0] on icon at bounding box center [0, 0] width 0 height 0
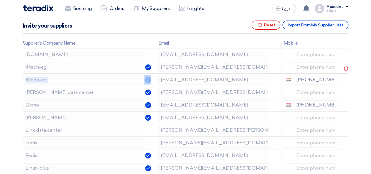
click at [345, 67] on icon at bounding box center [346, 68] width 10 height 10
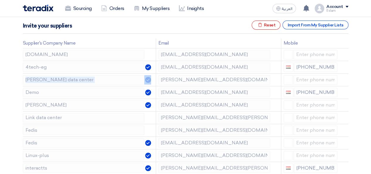
click at [0, 0] on icon at bounding box center [0, 0] width 0 height 0
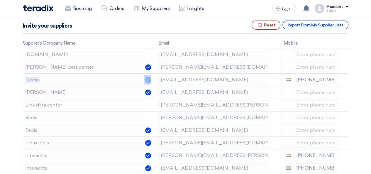
click at [0, 0] on icon at bounding box center [0, 0] width 0 height 0
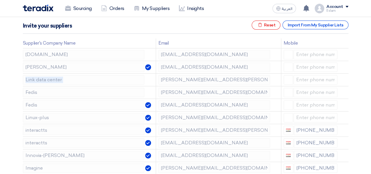
click at [0, 0] on icon at bounding box center [0, 0] width 0 height 0
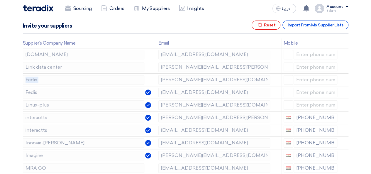
click at [0, 0] on icon at bounding box center [0, 0] width 0 height 0
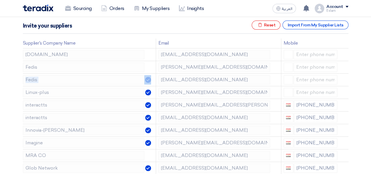
click at [0, 0] on icon at bounding box center [0, 0] width 0 height 0
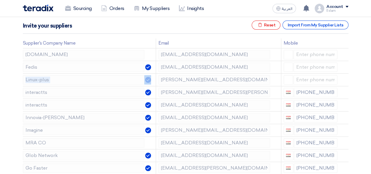
click at [0, 0] on icon at bounding box center [0, 0] width 0 height 0
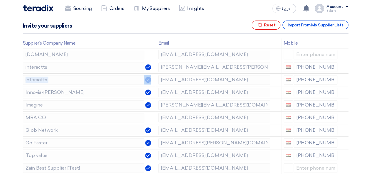
click at [0, 0] on icon at bounding box center [0, 0] width 0 height 0
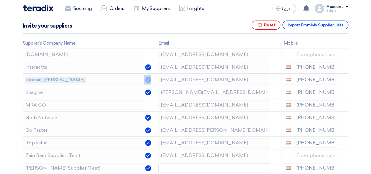
click at [0, 0] on icon at bounding box center [0, 0] width 0 height 0
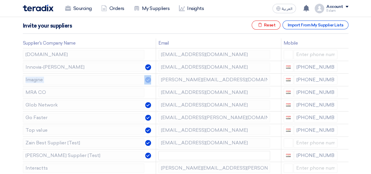
click at [0, 0] on icon at bounding box center [0, 0] width 0 height 0
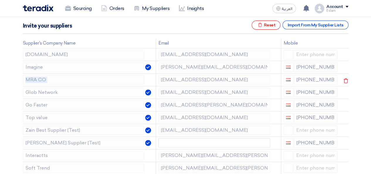
click at [0, 0] on icon at bounding box center [0, 0] width 0 height 0
click at [345, 76] on icon at bounding box center [346, 81] width 10 height 10
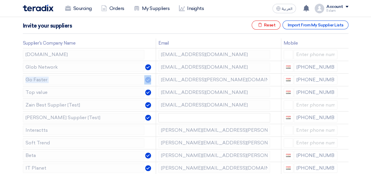
click at [0, 0] on icon at bounding box center [0, 0] width 0 height 0
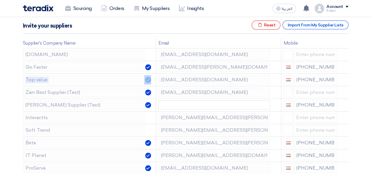
click at [0, 0] on icon at bounding box center [0, 0] width 0 height 0
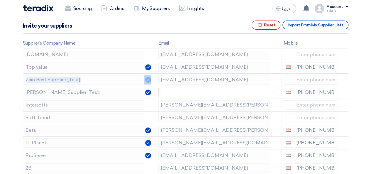
click at [0, 0] on icon at bounding box center [0, 0] width 0 height 0
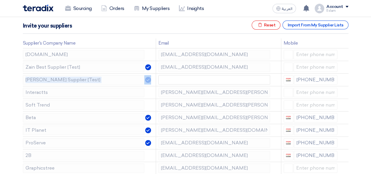
click at [0, 0] on icon at bounding box center [0, 0] width 0 height 0
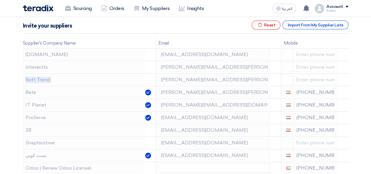
click at [0, 0] on icon at bounding box center [0, 0] width 0 height 0
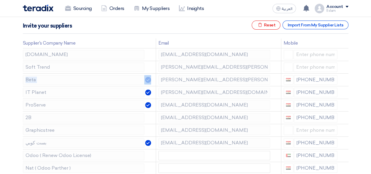
click at [0, 0] on icon at bounding box center [0, 0] width 0 height 0
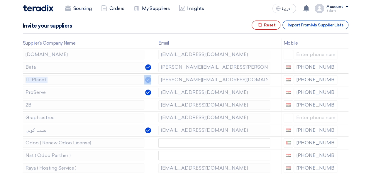
click at [0, 0] on icon at bounding box center [0, 0] width 0 height 0
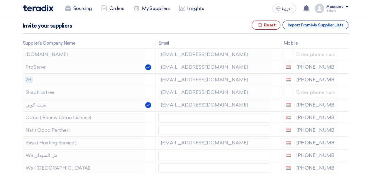
click at [0, 0] on icon at bounding box center [0, 0] width 0 height 0
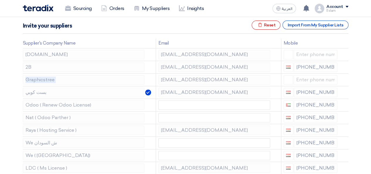
click at [0, 0] on icon at bounding box center [0, 0] width 0 height 0
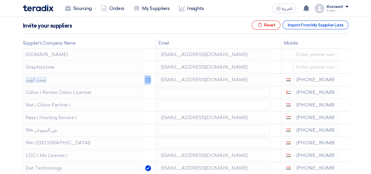
click at [0, 0] on icon at bounding box center [0, 0] width 0 height 0
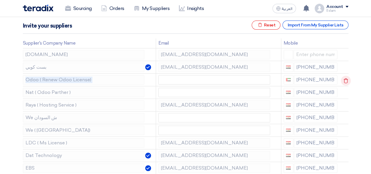
click at [0, 0] on icon at bounding box center [0, 0] width 0 height 0
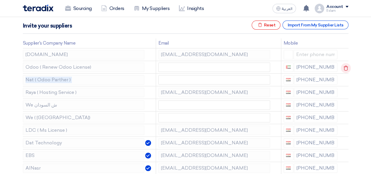
click at [345, 68] on icon at bounding box center [346, 68] width 10 height 10
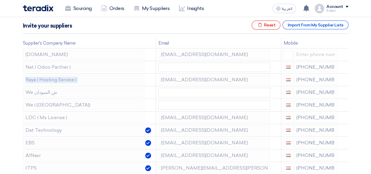
click at [0, 0] on icon at bounding box center [0, 0] width 0 height 0
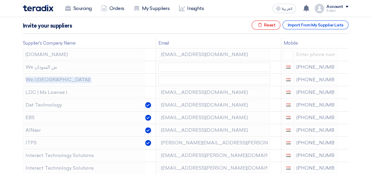
click at [0, 0] on icon at bounding box center [0, 0] width 0 height 0
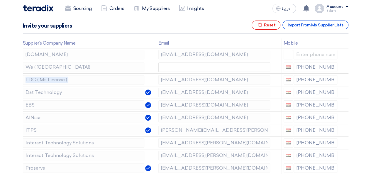
click at [0, 0] on icon at bounding box center [0, 0] width 0 height 0
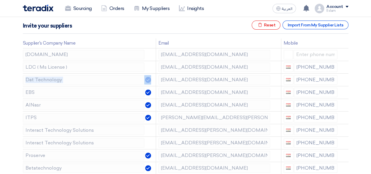
click at [0, 0] on icon at bounding box center [0, 0] width 0 height 0
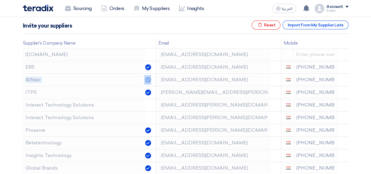
click at [0, 0] on icon at bounding box center [0, 0] width 0 height 0
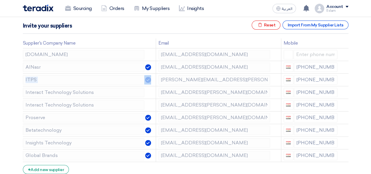
click at [0, 0] on icon at bounding box center [0, 0] width 0 height 0
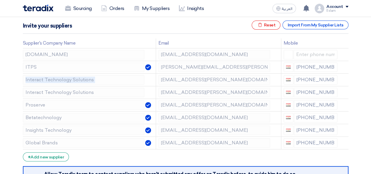
click at [0, 0] on icon at bounding box center [0, 0] width 0 height 0
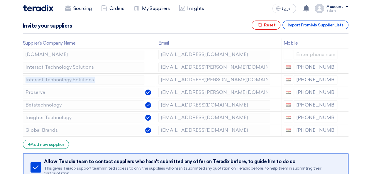
click at [0, 0] on icon at bounding box center [0, 0] width 0 height 0
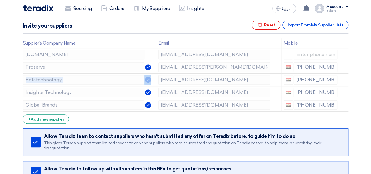
click at [0, 0] on icon at bounding box center [0, 0] width 0 height 0
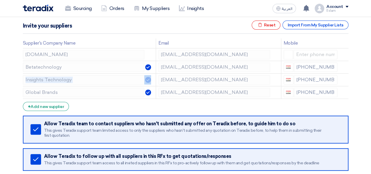
click at [0, 0] on icon at bounding box center [0, 0] width 0 height 0
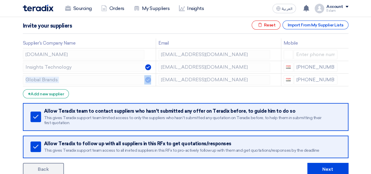
click at [0, 0] on icon at bounding box center [0, 0] width 0 height 0
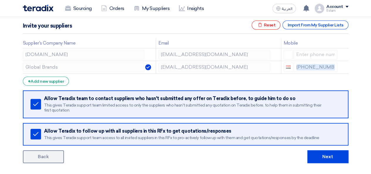
click at [0, 0] on icon at bounding box center [0, 0] width 0 height 0
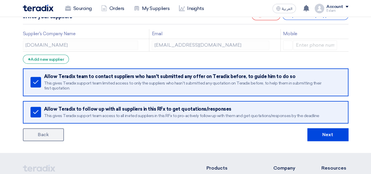
scroll to position [117, 0]
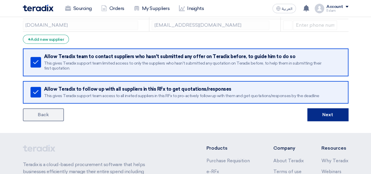
click at [320, 111] on button "Next" at bounding box center [328, 114] width 41 height 13
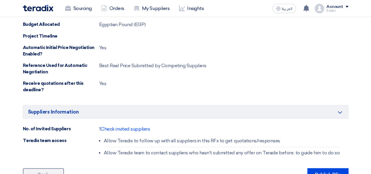
scroll to position [352, 0]
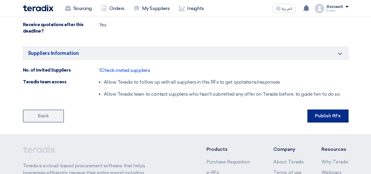
click at [338, 118] on button "Publish RFx" at bounding box center [328, 116] width 41 height 13
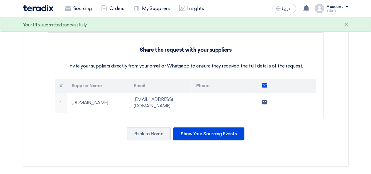
scroll to position [147, 0]
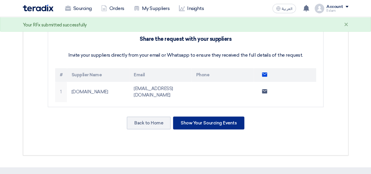
click at [190, 127] on div "Show Your Sourcing Events" at bounding box center [208, 123] width 71 height 13
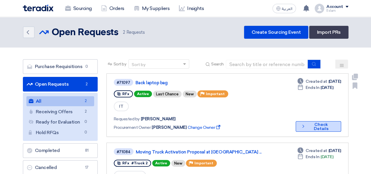
click at [314, 122] on button "Check details Check Details" at bounding box center [319, 126] width 46 height 11
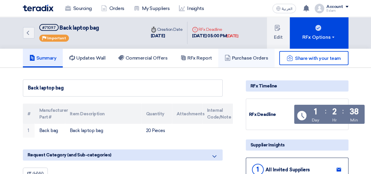
click at [230, 54] on link "Purchase Orders" at bounding box center [246, 58] width 56 height 19
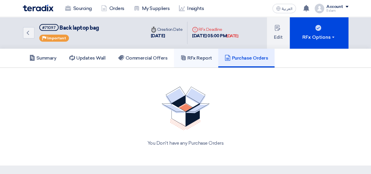
click at [198, 59] on h5 "RFx Report" at bounding box center [196, 58] width 31 height 6
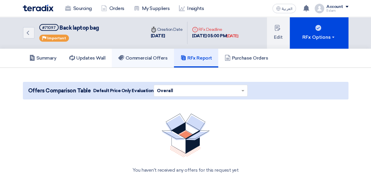
click at [134, 55] on h5 "Commercial Offers" at bounding box center [142, 58] width 49 height 6
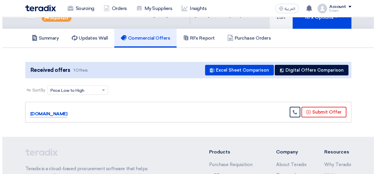
scroll to position [29, 0]
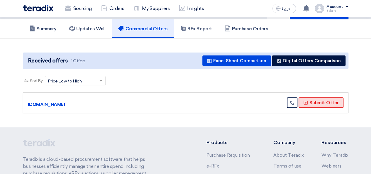
click at [310, 102] on button "Submit Offer" at bounding box center [321, 102] width 45 height 11
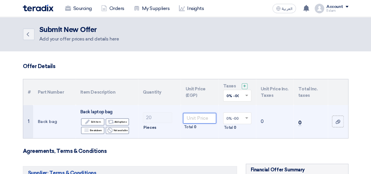
click at [194, 118] on input "number" at bounding box center [199, 118] width 33 height 11
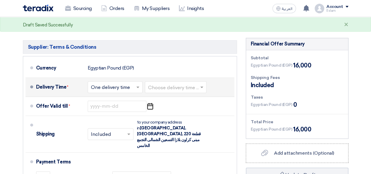
scroll to position [117, 0]
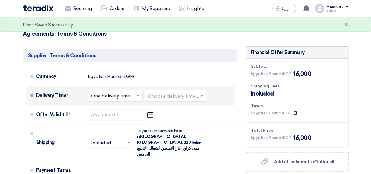
type input "800"
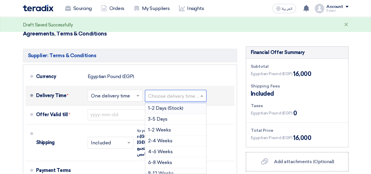
click at [188, 95] on input "text" at bounding box center [176, 96] width 56 height 9
click at [171, 109] on span "1-2 Days (Stock)" at bounding box center [165, 108] width 35 height 6
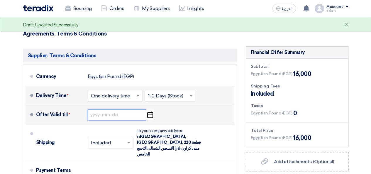
click at [130, 114] on input at bounding box center [117, 114] width 59 height 11
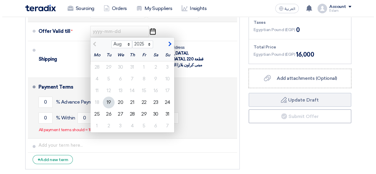
scroll to position [206, 0]
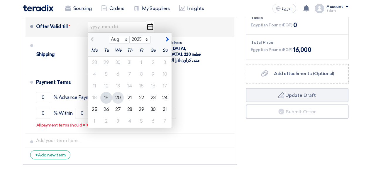
click at [120, 98] on div "20" at bounding box center [118, 98] width 12 height 12
type input "[DATE]"
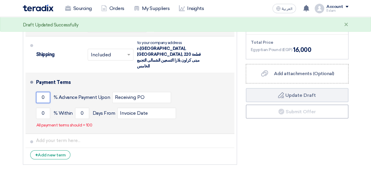
click at [41, 92] on input "0" at bounding box center [43, 97] width 14 height 11
drag, startPoint x: 43, startPoint y: 84, endPoint x: 35, endPoint y: 85, distance: 8.2
click at [35, 85] on li "Payment Terms 0 % Advance Payment Upon Receiving PO 0 % Within 0" at bounding box center [130, 103] width 209 height 61
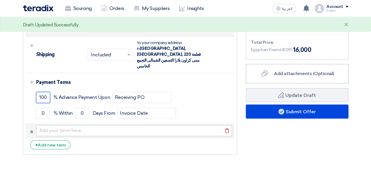
type input "100"
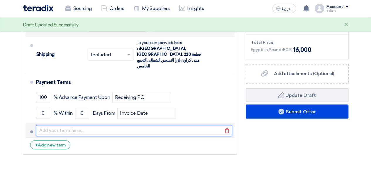
click at [43, 125] on input "text" at bounding box center [134, 130] width 196 height 11
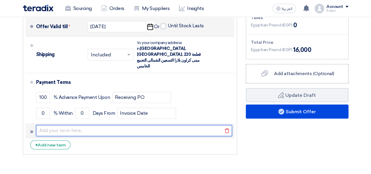
click at [46, 125] on input "text" at bounding box center [134, 130] width 196 height 11
paste input "Buy with Orange points"
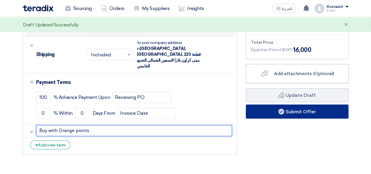
type input "Buy with Orange points"
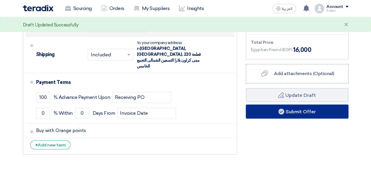
click at [291, 111] on button "Submit Offer" at bounding box center [297, 112] width 103 height 14
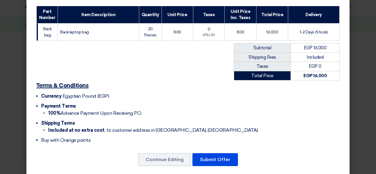
scroll to position [90, 0]
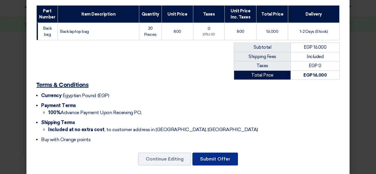
click at [226, 153] on button "Submit Offer" at bounding box center [215, 159] width 46 height 13
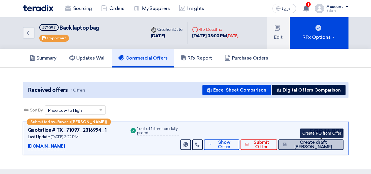
click at [318, 142] on span "Create draft [PERSON_NAME]" at bounding box center [313, 144] width 51 height 9
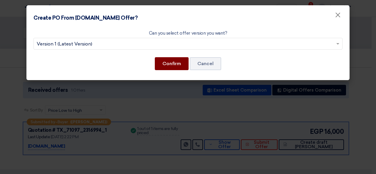
click at [174, 62] on button "Confirm" at bounding box center [172, 63] width 34 height 13
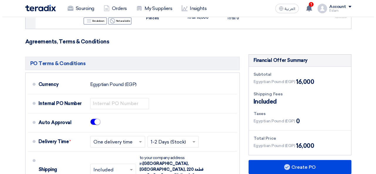
scroll to position [117, 0]
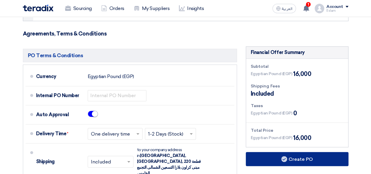
click at [307, 161] on button "Create PO" at bounding box center [297, 159] width 103 height 14
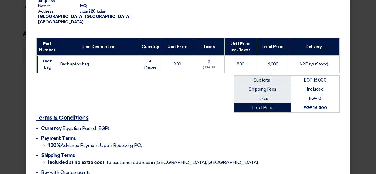
scroll to position [118, 0]
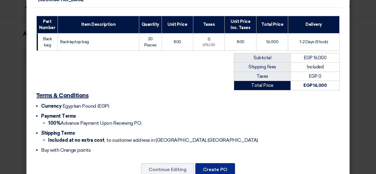
click at [208, 163] on button "Create PO" at bounding box center [215, 169] width 40 height 13
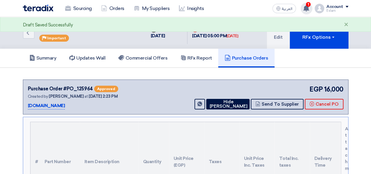
click at [304, 4] on div "1 You have a new offer for 'VNR + Camera Hikvision' request with total price '2…" at bounding box center [307, 9] width 12 height 12
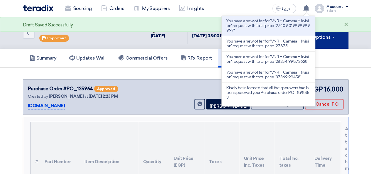
click at [347, 24] on div "×" at bounding box center [346, 24] width 4 height 7
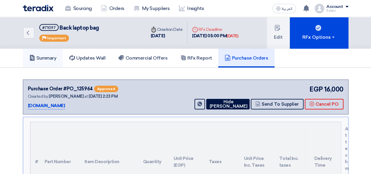
click at [42, 60] on h5 "Summary" at bounding box center [42, 58] width 27 height 6
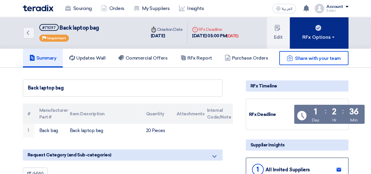
click at [317, 41] on button "RFx Options" at bounding box center [319, 33] width 59 height 32
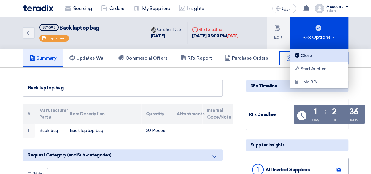
click at [308, 57] on div "Close" at bounding box center [319, 55] width 51 height 7
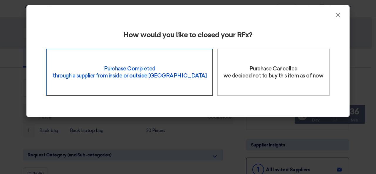
click at [144, 68] on div "Purchase Completed through a supplier from inside or outside Teradix" at bounding box center [129, 72] width 166 height 47
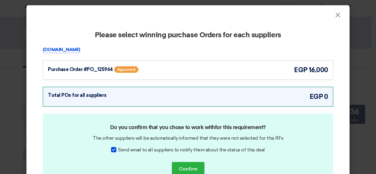
click at [153, 70] on div "Purchase Order #PO_125964 Approved" at bounding box center [105, 69] width 115 height 9
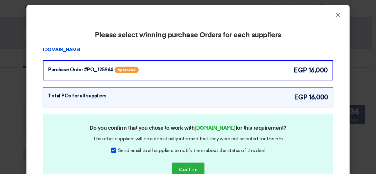
click at [147, 72] on div "Purchase Order #PO_125964 Approved" at bounding box center [105, 69] width 115 height 9
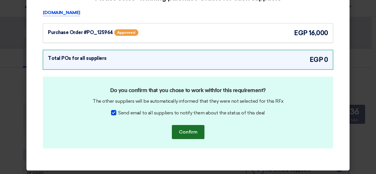
scroll to position [38, 0]
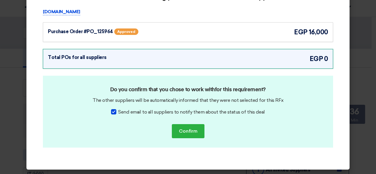
click at [184, 139] on div "Do you confirm that you chose to work with for this requirement? The other supp…" at bounding box center [188, 112] width 290 height 72
click at [185, 135] on button "Confirm" at bounding box center [188, 131] width 33 height 14
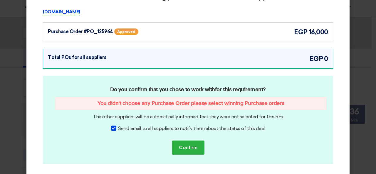
click at [185, 34] on div "Purchase Order #PO_125964 Approved egp 16,000" at bounding box center [188, 32] width 280 height 10
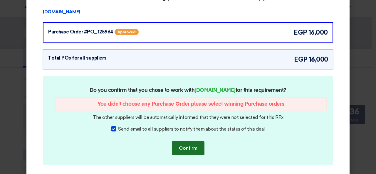
click at [196, 146] on button "Confirm" at bounding box center [188, 148] width 33 height 14
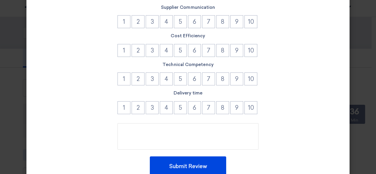
scroll to position [27, 0]
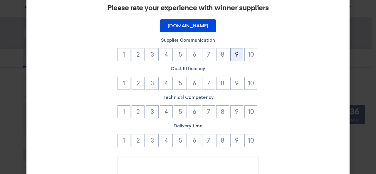
click at [232, 49] on button "9" at bounding box center [236, 54] width 13 height 13
click at [235, 83] on button "9" at bounding box center [236, 83] width 13 height 13
click at [235, 118] on button "9" at bounding box center [236, 111] width 13 height 13
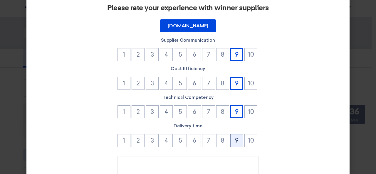
click at [234, 138] on button "9" at bounding box center [236, 140] width 13 height 13
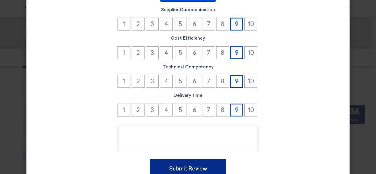
scroll to position [86, 0]
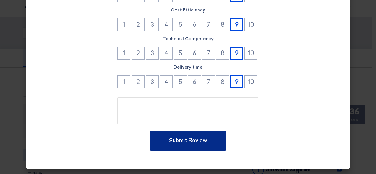
click at [199, 143] on button "Submit Review" at bounding box center [188, 141] width 76 height 20
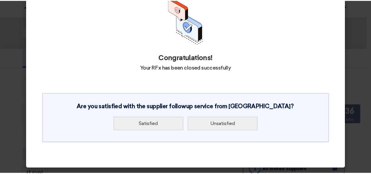
scroll to position [33, 0]
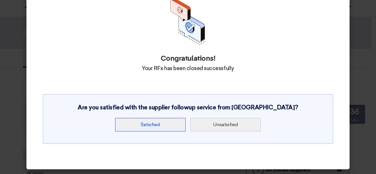
click at [158, 124] on button "Satisfied" at bounding box center [150, 125] width 70 height 14
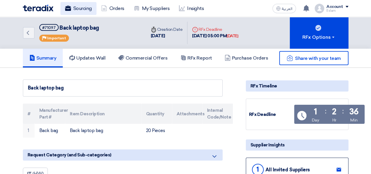
click at [73, 10] on link "Sourcing" at bounding box center [78, 8] width 36 height 13
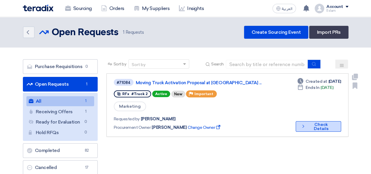
click at [306, 125] on button "Check details Check Details" at bounding box center [319, 126] width 46 height 11
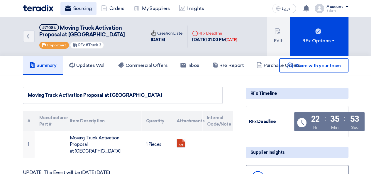
click at [65, 8] on use at bounding box center [68, 8] width 6 height 5
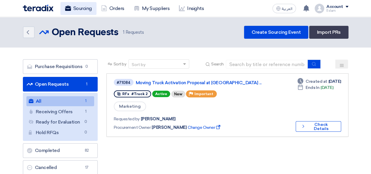
click at [89, 7] on link "Sourcing" at bounding box center [78, 8] width 36 height 13
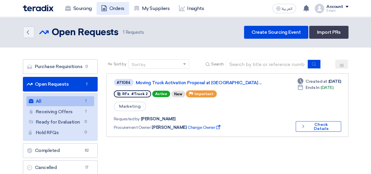
click at [105, 9] on icon at bounding box center [104, 8] width 6 height 6
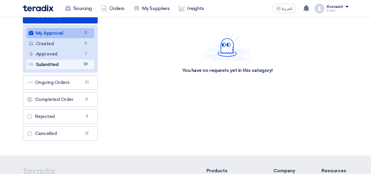
scroll to position [59, 0]
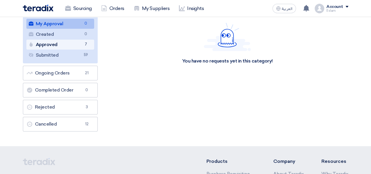
click at [77, 49] on link "Approved Approved 7" at bounding box center [60, 45] width 68 height 10
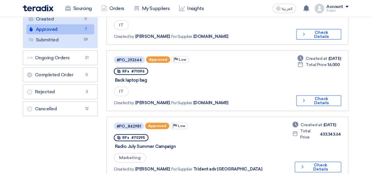
scroll to position [88, 0]
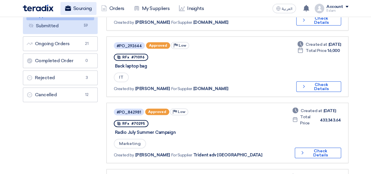
click at [72, 7] on link "Sourcing" at bounding box center [78, 8] width 36 height 13
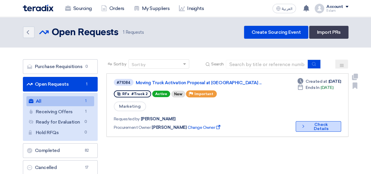
click at [315, 124] on button "Check details Check Details" at bounding box center [319, 126] width 46 height 11
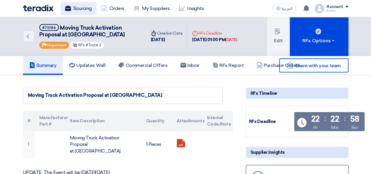
click at [80, 11] on link "Sourcing" at bounding box center [78, 8] width 36 height 13
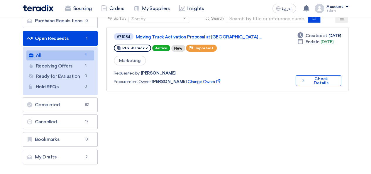
scroll to position [59, 0]
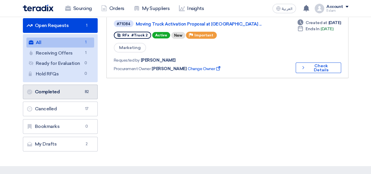
click at [73, 89] on link "Completed Completed 82" at bounding box center [60, 92] width 75 height 15
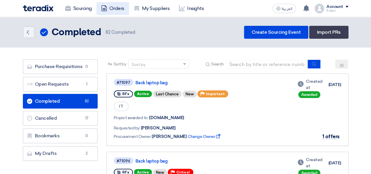
click at [117, 3] on link "Orders" at bounding box center [113, 8] width 33 height 13
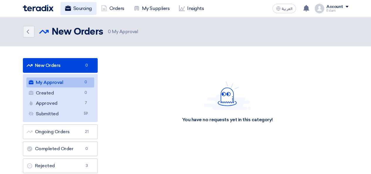
click at [72, 2] on link "Sourcing" at bounding box center [78, 8] width 36 height 13
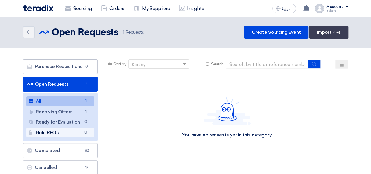
scroll to position [29, 0]
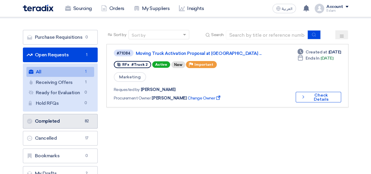
click at [57, 118] on link "Completed Completed 82" at bounding box center [60, 121] width 75 height 15
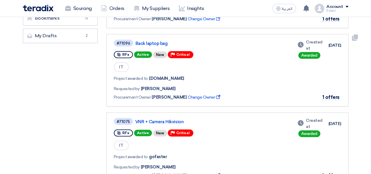
scroll to position [147, 0]
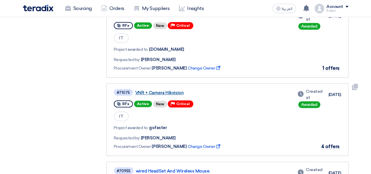
click at [167, 92] on link "VNR + Camera Hikvision" at bounding box center [208, 92] width 147 height 5
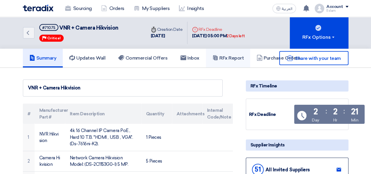
click at [234, 58] on h5 "RFx Report" at bounding box center [228, 58] width 31 height 6
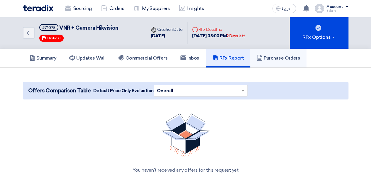
click at [275, 57] on h5 "Purchase Orders" at bounding box center [278, 58] width 43 height 6
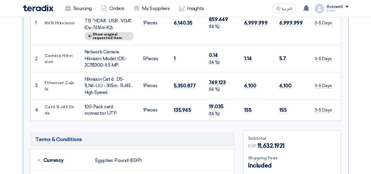
scroll to position [176, 0]
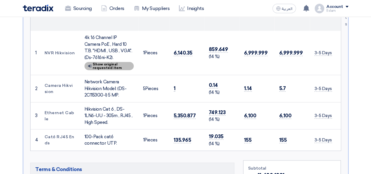
click at [107, 62] on div "Show details Show original requested item" at bounding box center [109, 66] width 49 height 8
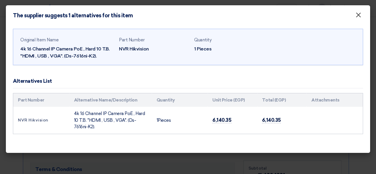
click at [361, 17] on span "×" at bounding box center [358, 17] width 6 height 12
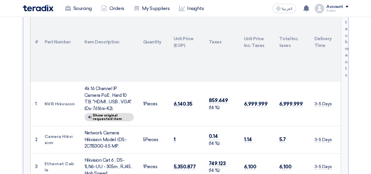
scroll to position [88, 0]
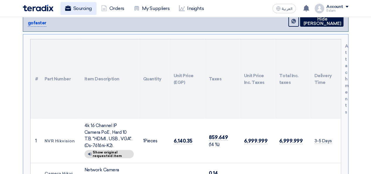
click at [73, 14] on link "Sourcing" at bounding box center [78, 8] width 36 height 13
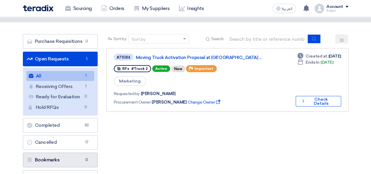
scroll to position [59, 0]
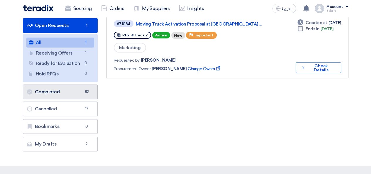
click at [66, 90] on link "Completed Completed 82" at bounding box center [60, 92] width 75 height 15
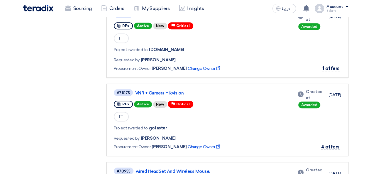
scroll to position [147, 0]
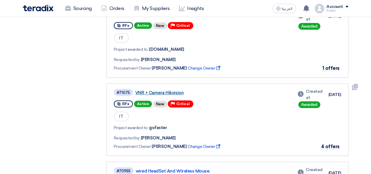
click at [170, 94] on link "VNR + Camera Hikvision" at bounding box center [208, 92] width 147 height 5
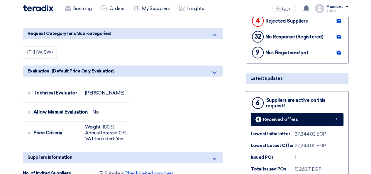
scroll to position [206, 0]
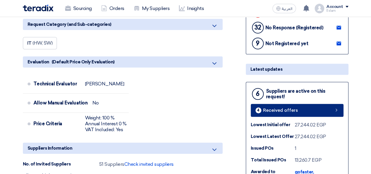
click at [277, 105] on link "4 Received offers" at bounding box center [297, 110] width 93 height 13
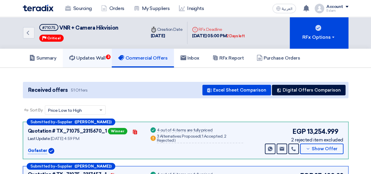
click at [102, 53] on link "Updates Wall 3" at bounding box center [87, 58] width 49 height 19
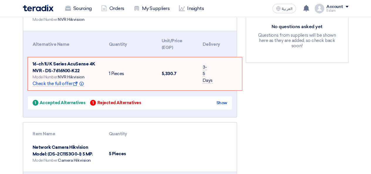
scroll to position [117, 0]
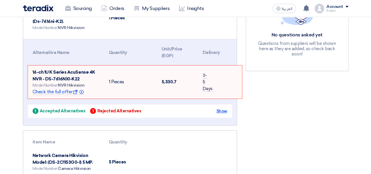
click at [221, 110] on div "Show" at bounding box center [221, 111] width 11 height 6
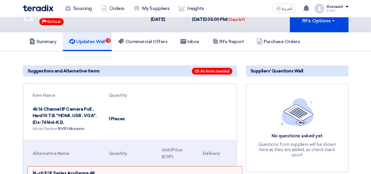
scroll to position [0, 0]
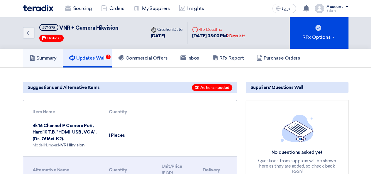
click at [44, 65] on link "Summary" at bounding box center [43, 58] width 40 height 19
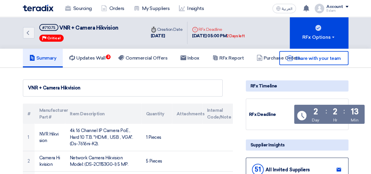
click at [264, 60] on div "Share with your team" at bounding box center [297, 58] width 103 height 14
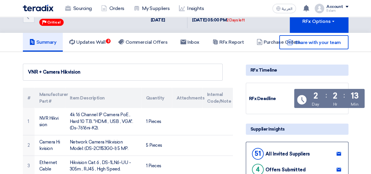
scroll to position [29, 0]
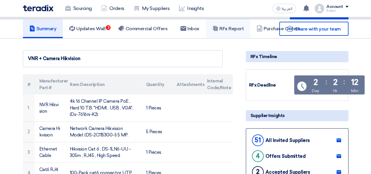
click at [236, 31] on link "RFx Report" at bounding box center [228, 28] width 44 height 19
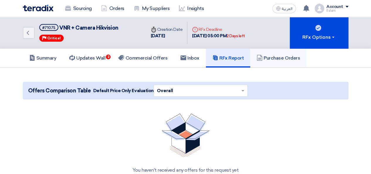
click at [269, 61] on link "Purchase Orders" at bounding box center [278, 58] width 56 height 19
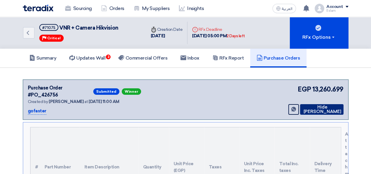
click at [325, 104] on button "Hide [PERSON_NAME]" at bounding box center [321, 109] width 43 height 11
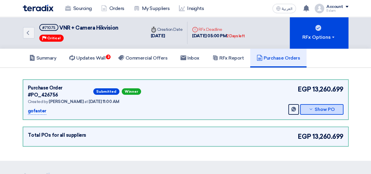
click at [320, 107] on button "Show PO" at bounding box center [321, 109] width 43 height 11
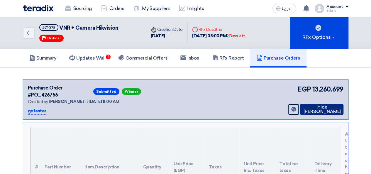
click at [320, 107] on button "Hide [PERSON_NAME]" at bounding box center [321, 109] width 43 height 11
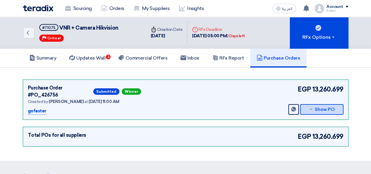
click at [320, 107] on button "Show PO" at bounding box center [321, 109] width 43 height 11
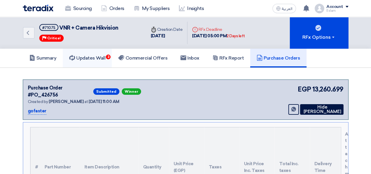
click at [105, 59] on h5 "Updates Wall 3" at bounding box center [87, 58] width 36 height 6
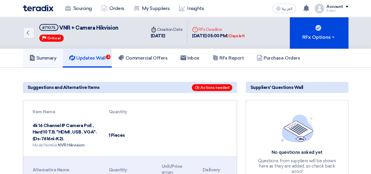
click at [30, 57] on use at bounding box center [32, 58] width 5 height 6
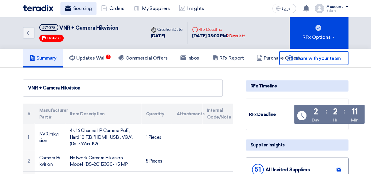
click at [89, 12] on link "Sourcing" at bounding box center [78, 8] width 36 height 13
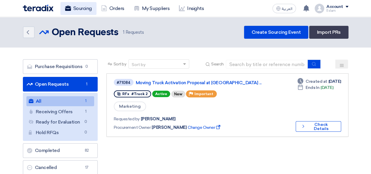
click at [68, 10] on use at bounding box center [68, 8] width 6 height 5
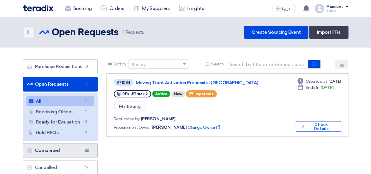
click at [69, 150] on link "Completed Completed 82" at bounding box center [60, 150] width 75 height 15
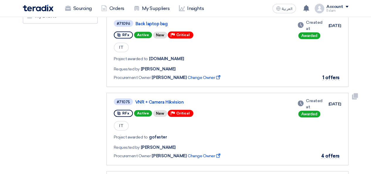
scroll to position [147, 0]
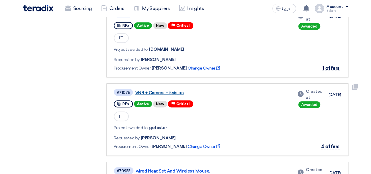
click at [163, 92] on link "VNR + Camera Hikvision" at bounding box center [208, 92] width 147 height 5
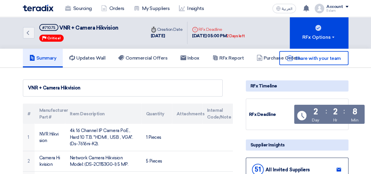
click at [269, 53] on div "Share with your team" at bounding box center [297, 58] width 103 height 14
click at [269, 57] on div "Share with your team" at bounding box center [297, 58] width 103 height 14
click at [223, 54] on link "RFx Report" at bounding box center [228, 58] width 44 height 19
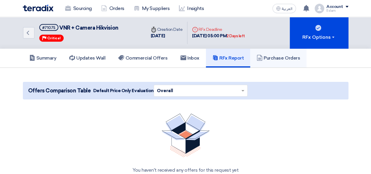
click at [286, 56] on h5 "Purchase Orders" at bounding box center [278, 58] width 43 height 6
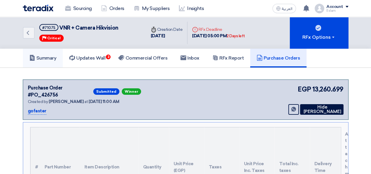
click at [48, 53] on link "Summary" at bounding box center [43, 58] width 40 height 19
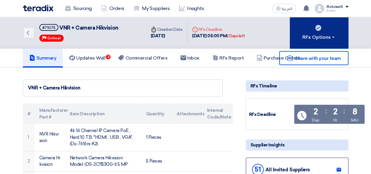
click at [332, 37] on span at bounding box center [333, 37] width 2 height 1
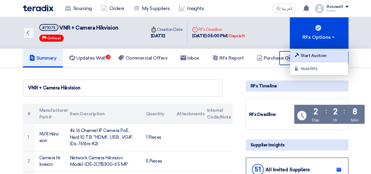
click at [310, 55] on div "Start Auction" at bounding box center [319, 55] width 51 height 7
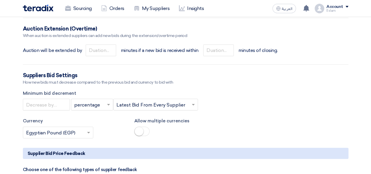
scroll to position [705, 0]
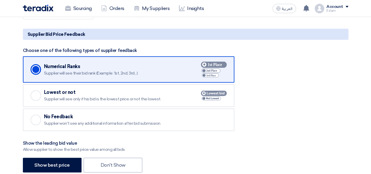
drag, startPoint x: 21, startPoint y: 47, endPoint x: 139, endPoint y: 51, distance: 118.1
copy div "Choose one of the following types of supplier feedback"
drag, startPoint x: 45, startPoint y: 64, endPoint x: 86, endPoint y: 94, distance: 50.7
click at [86, 94] on div "Checked Numerical Ranks Supplier will see their bid rank (Example: 1st, 2nd, 3r…" at bounding box center [186, 93] width 326 height 75
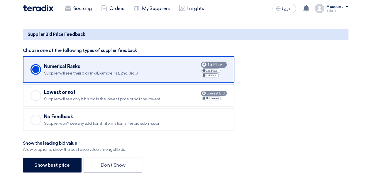
drag, startPoint x: 28, startPoint y: 33, endPoint x: 91, endPoint y: 36, distance: 63.2
click at [91, 36] on h5 "Supplier Bid Price Feedback" at bounding box center [186, 34] width 326 height 11
copy h5 "Supplier Bid Price Feedback"
click at [49, 94] on div "Lowest or not" at bounding box center [115, 93] width 142 height 6
click at [0, 0] on input "Checked Lowest or not Supplier will see only if his bid is the lowest price or …" at bounding box center [0, 0] width 0 height 0
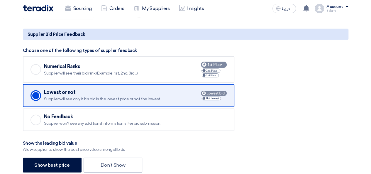
click at [42, 115] on label "Checked No Feedback Supplier won't see any additional information after bid sub…" at bounding box center [129, 120] width 212 height 23
click at [0, 0] on input "Checked No Feedback Supplier won't see any additional information after bid sub…" at bounding box center [0, 0] width 0 height 0
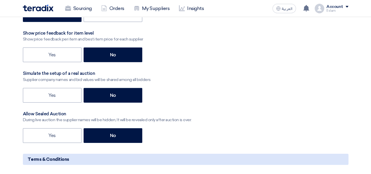
scroll to position [793, 0]
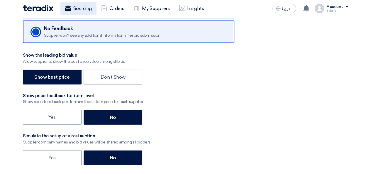
click at [64, 11] on link "Sourcing" at bounding box center [78, 8] width 36 height 13
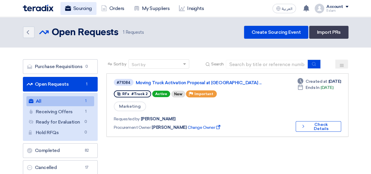
click at [83, 10] on link "Sourcing" at bounding box center [78, 8] width 36 height 13
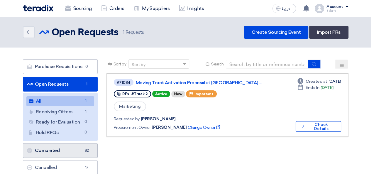
click at [77, 147] on link "Completed Completed 82" at bounding box center [60, 150] width 75 height 15
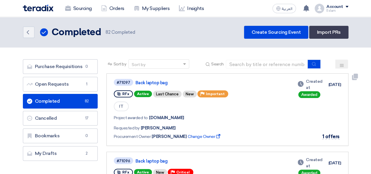
click at [240, 111] on div "IT" at bounding box center [203, 106] width 179 height 11
click at [87, 104] on link "Completed Completed 82" at bounding box center [60, 101] width 75 height 15
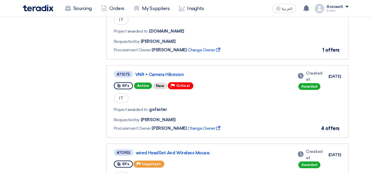
scroll to position [167, 0]
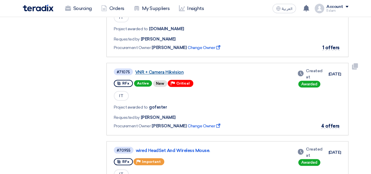
click at [171, 72] on link "VNR + Camera Hikvision" at bounding box center [208, 72] width 147 height 5
